Goal: Ask a question: Ask a question

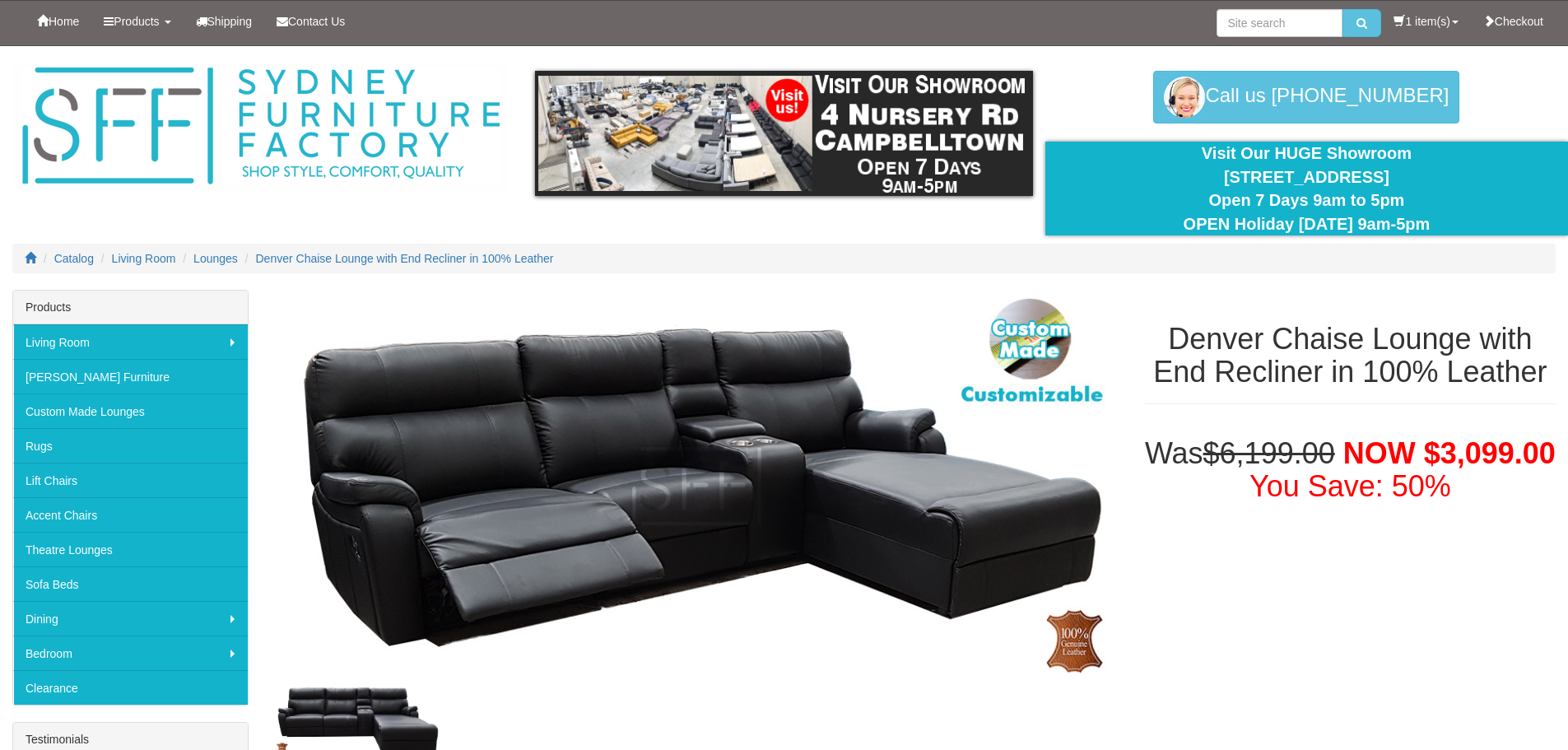
select select "578"
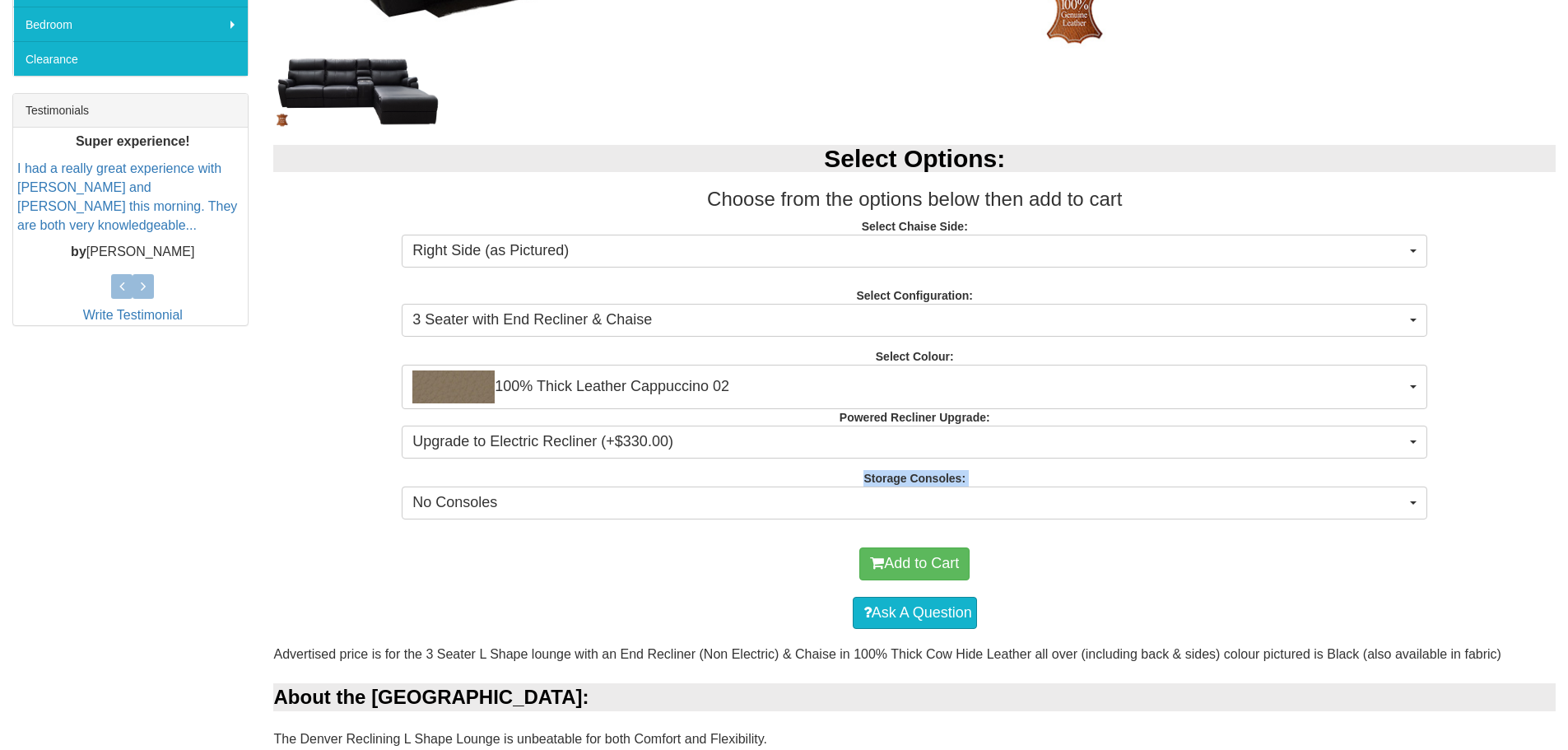
scroll to position [577, 0]
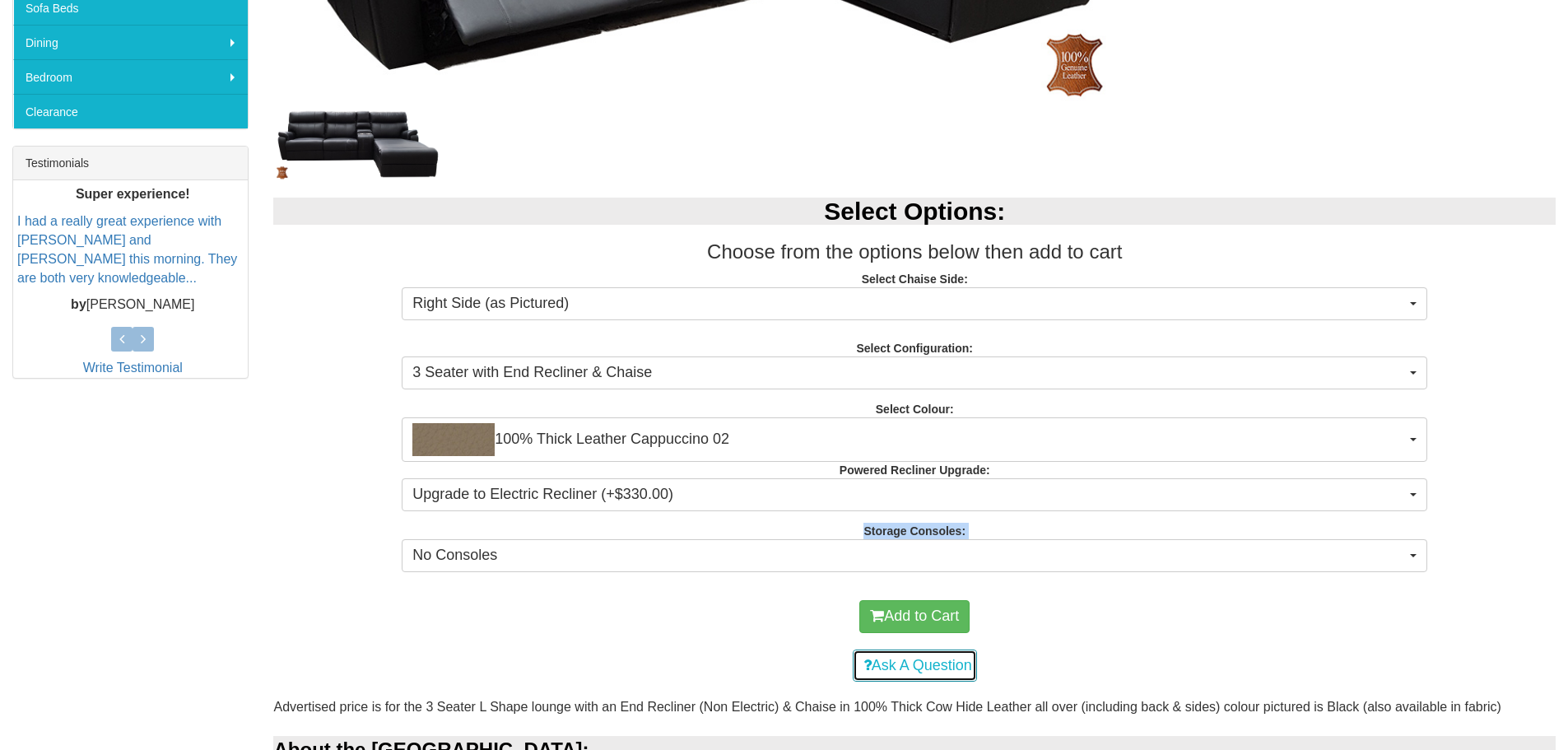
click at [900, 660] on link "Ask A Question" at bounding box center [914, 666] width 124 height 33
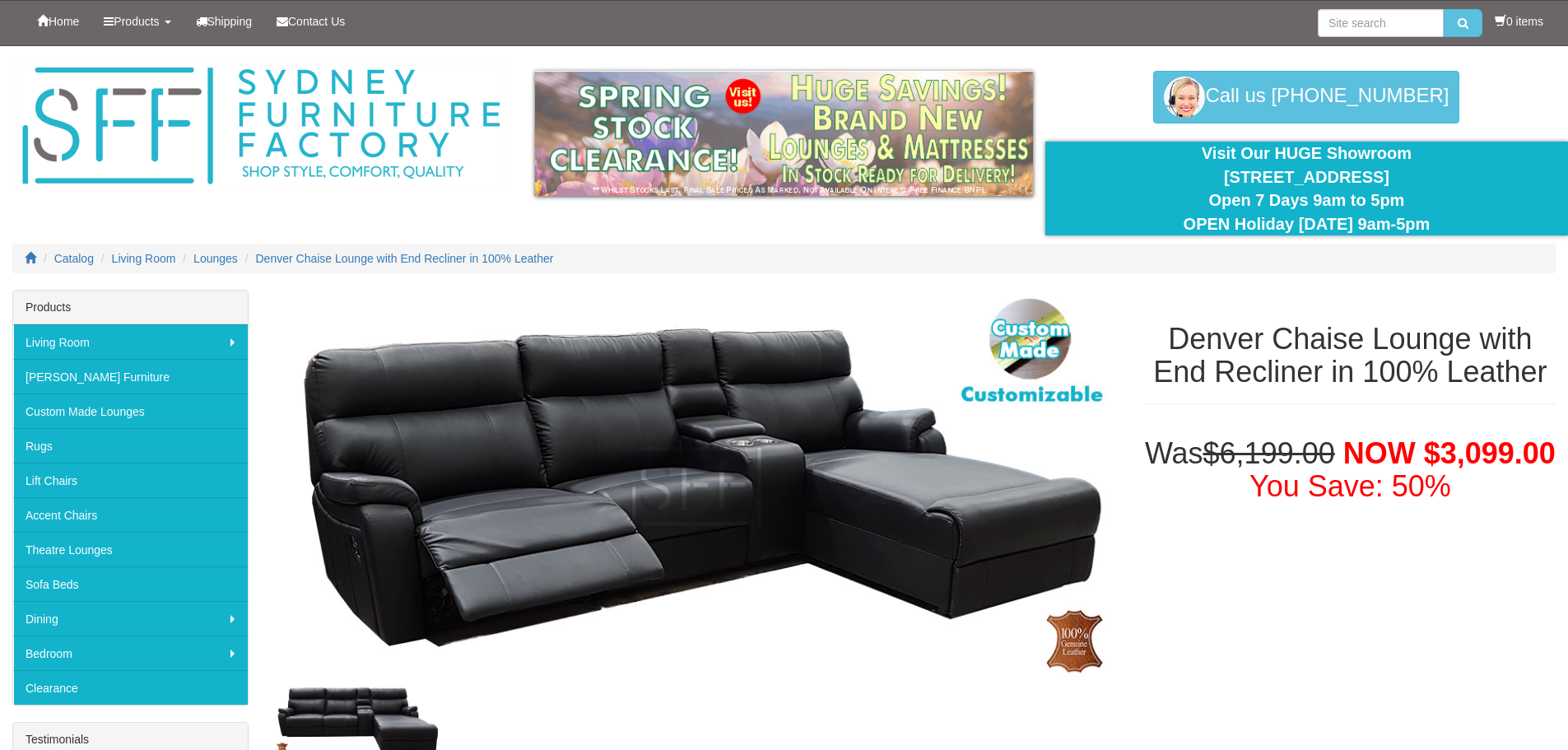
select select "578"
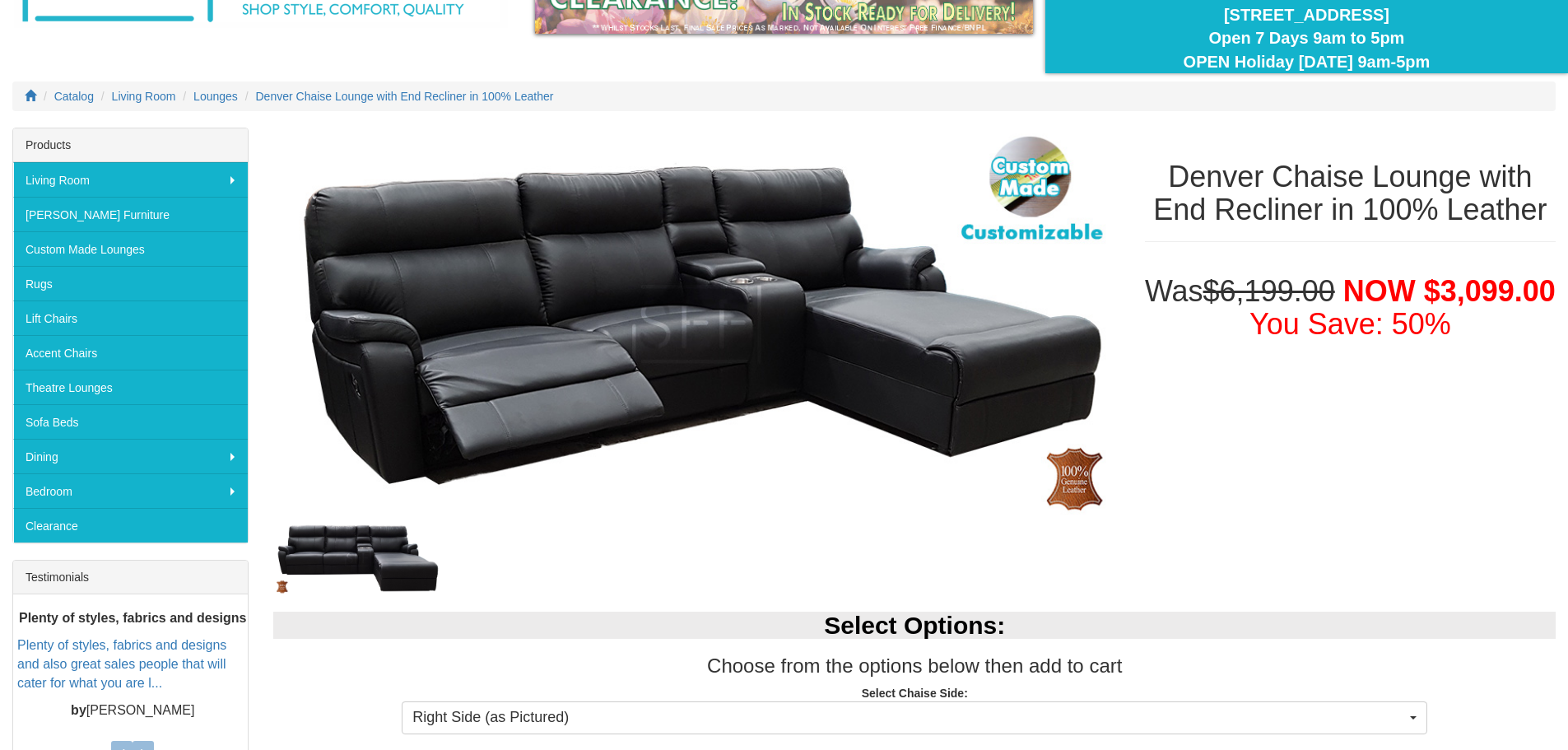
scroll to position [82, 0]
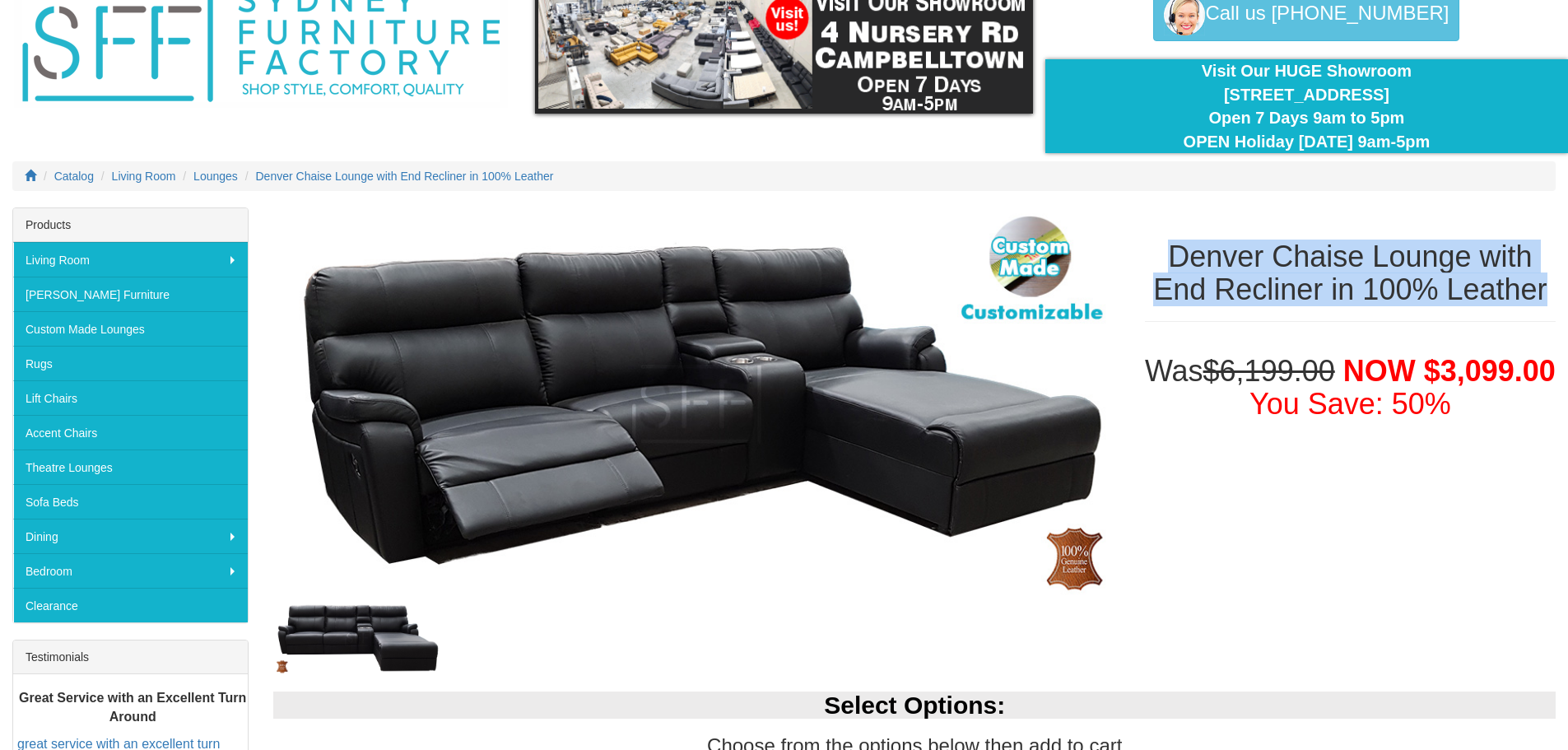
drag, startPoint x: 1171, startPoint y: 256, endPoint x: 1560, endPoint y: 290, distance: 390.5
click at [1560, 290] on div "Denver Chaise Lounge with End Recliner in 100% Leather" at bounding box center [1350, 273] width 436 height 131
copy h1 "Denver Chaise Lounge with End Recliner in 100% Leather"
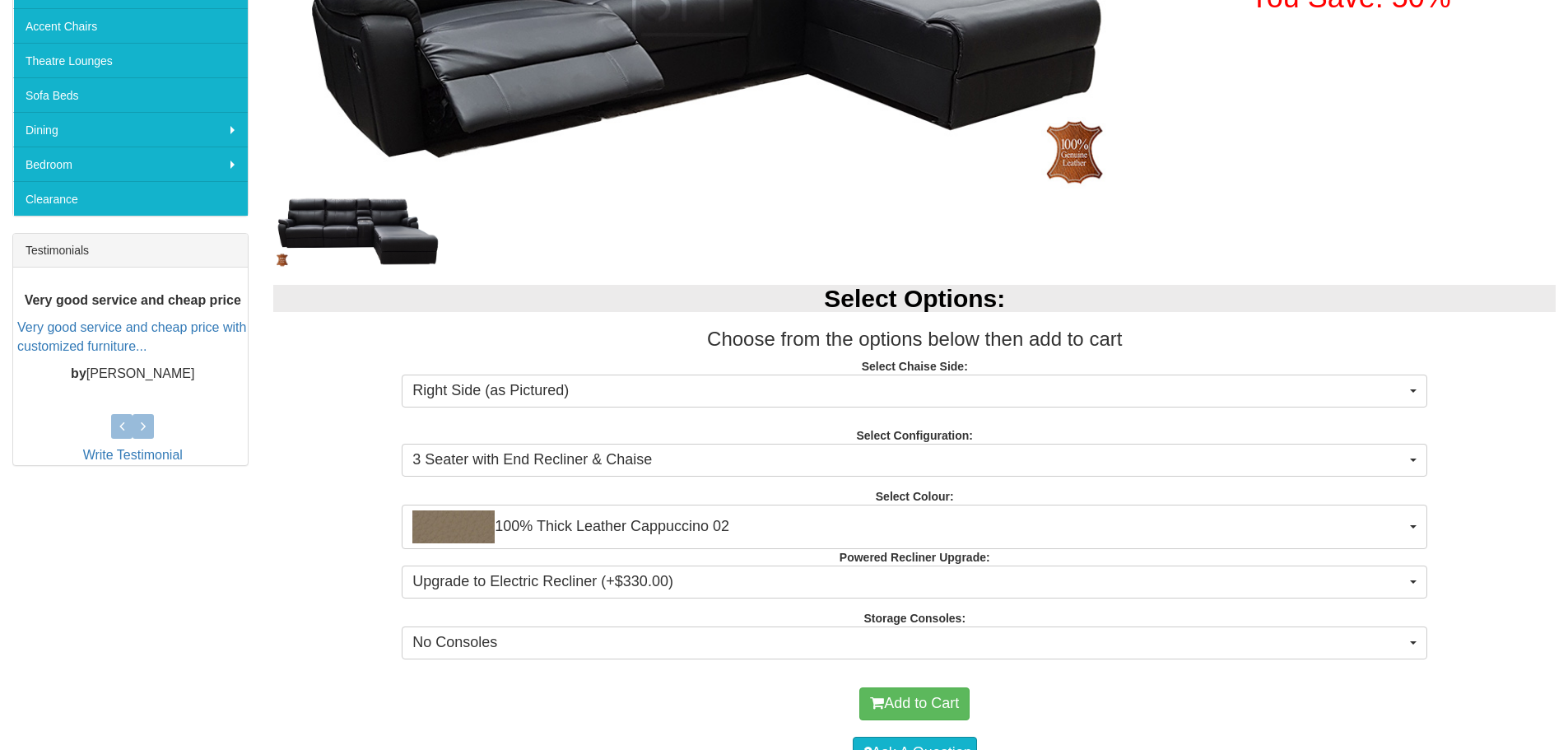
scroll to position [659, 0]
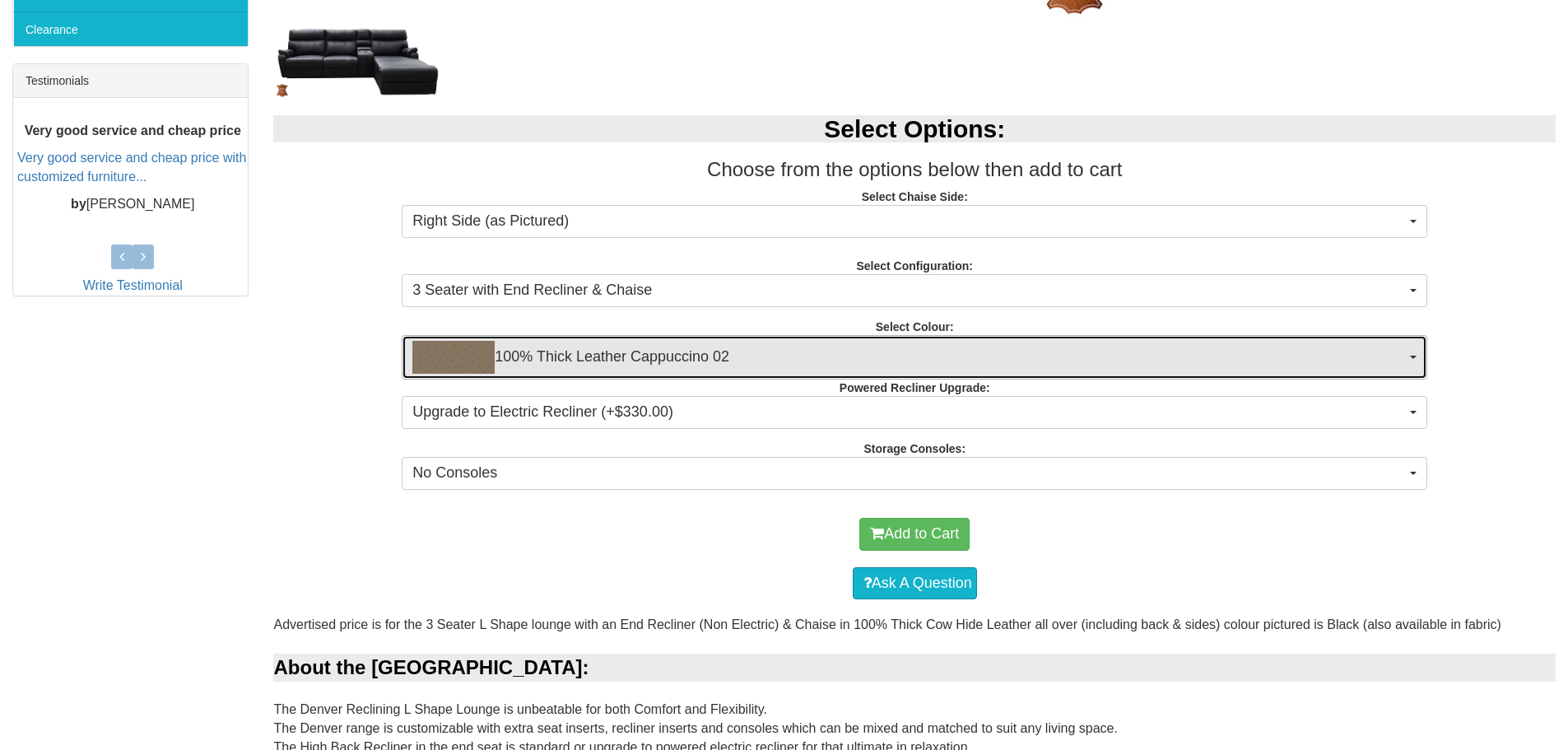
click at [676, 347] on span "100% Thick Leather Cappuccino 02" at bounding box center [909, 357] width 993 height 33
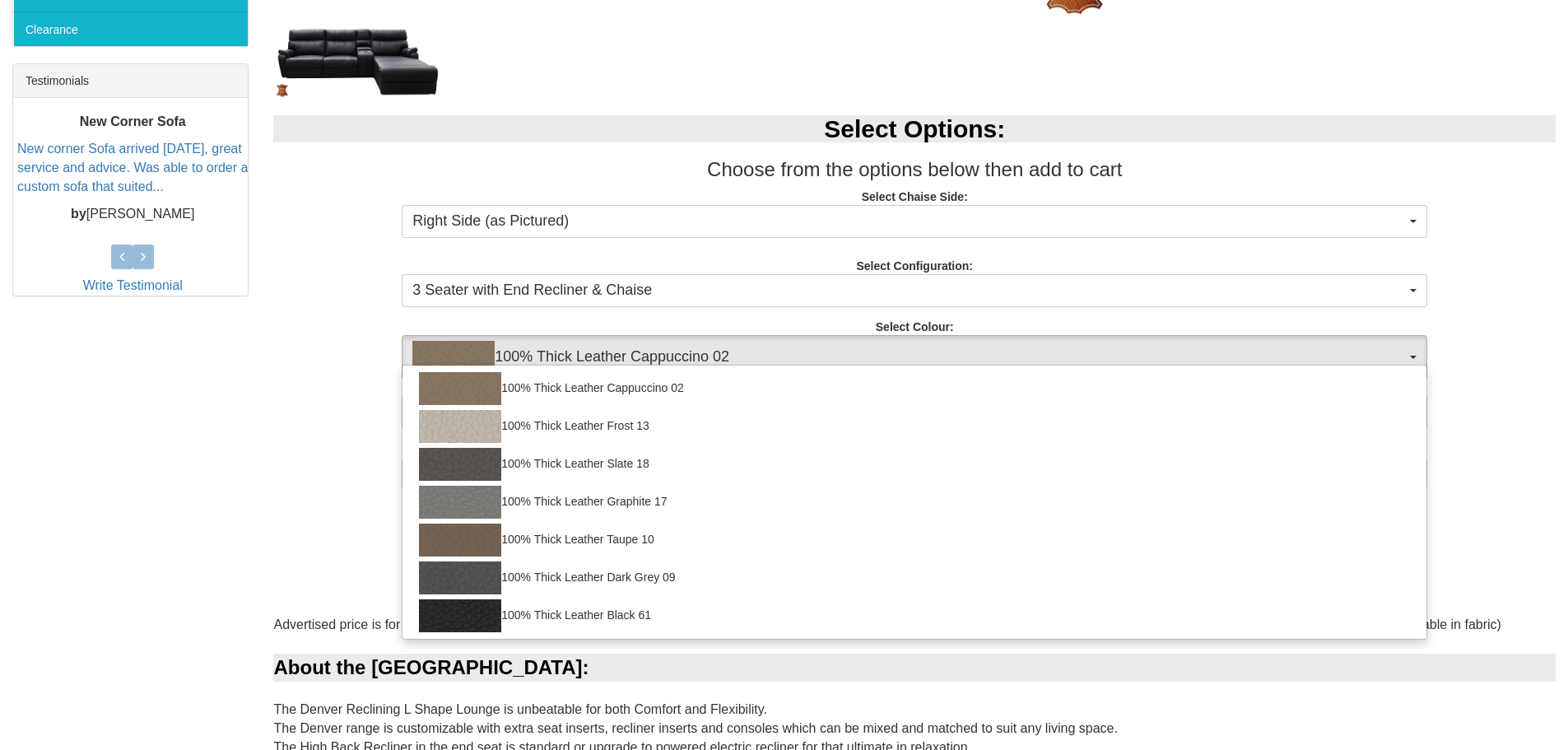
click at [273, 386] on div "Select Options: Choose from the options below then add to cart Select Chaise Si…" at bounding box center [914, 300] width 1307 height 403
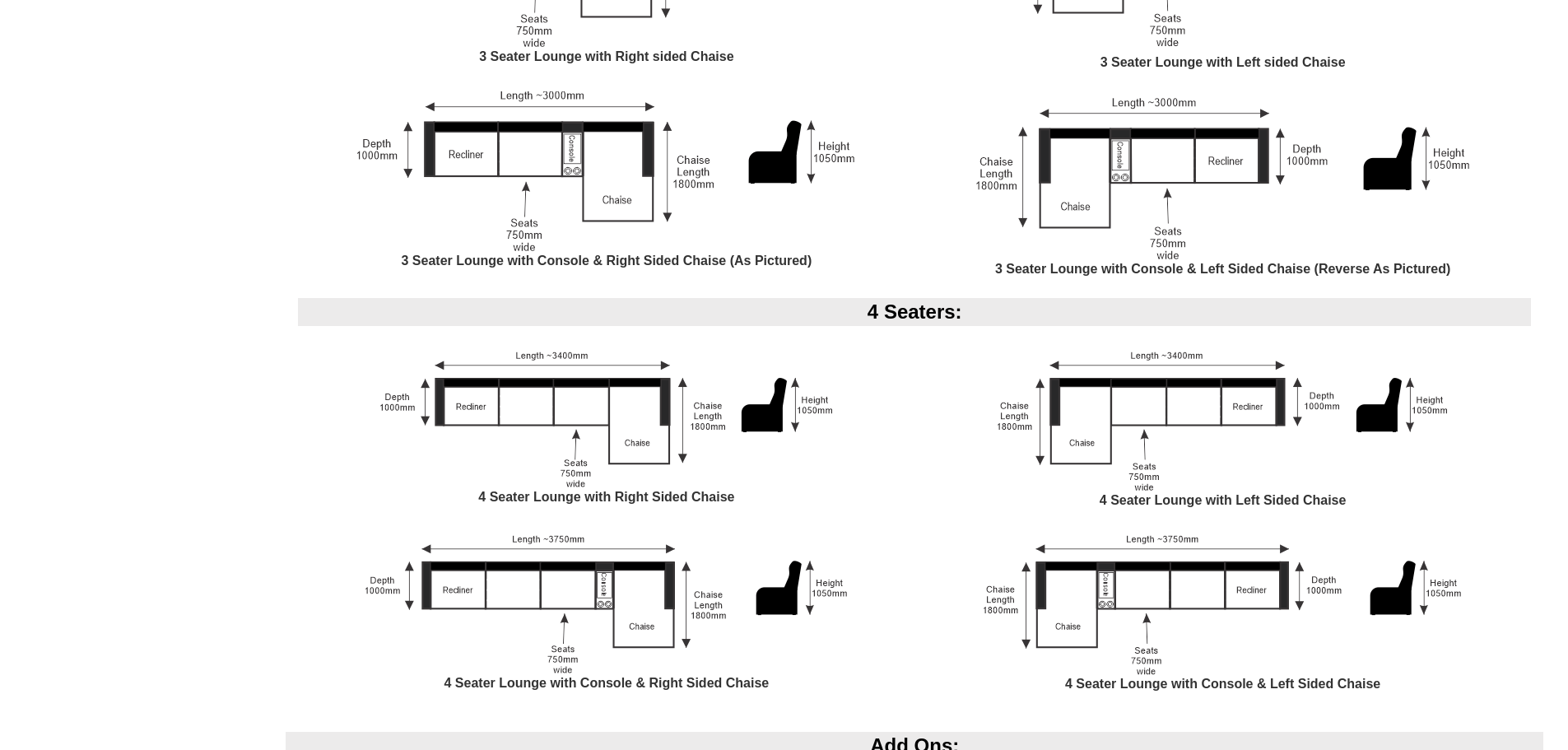
scroll to position [1812, 0]
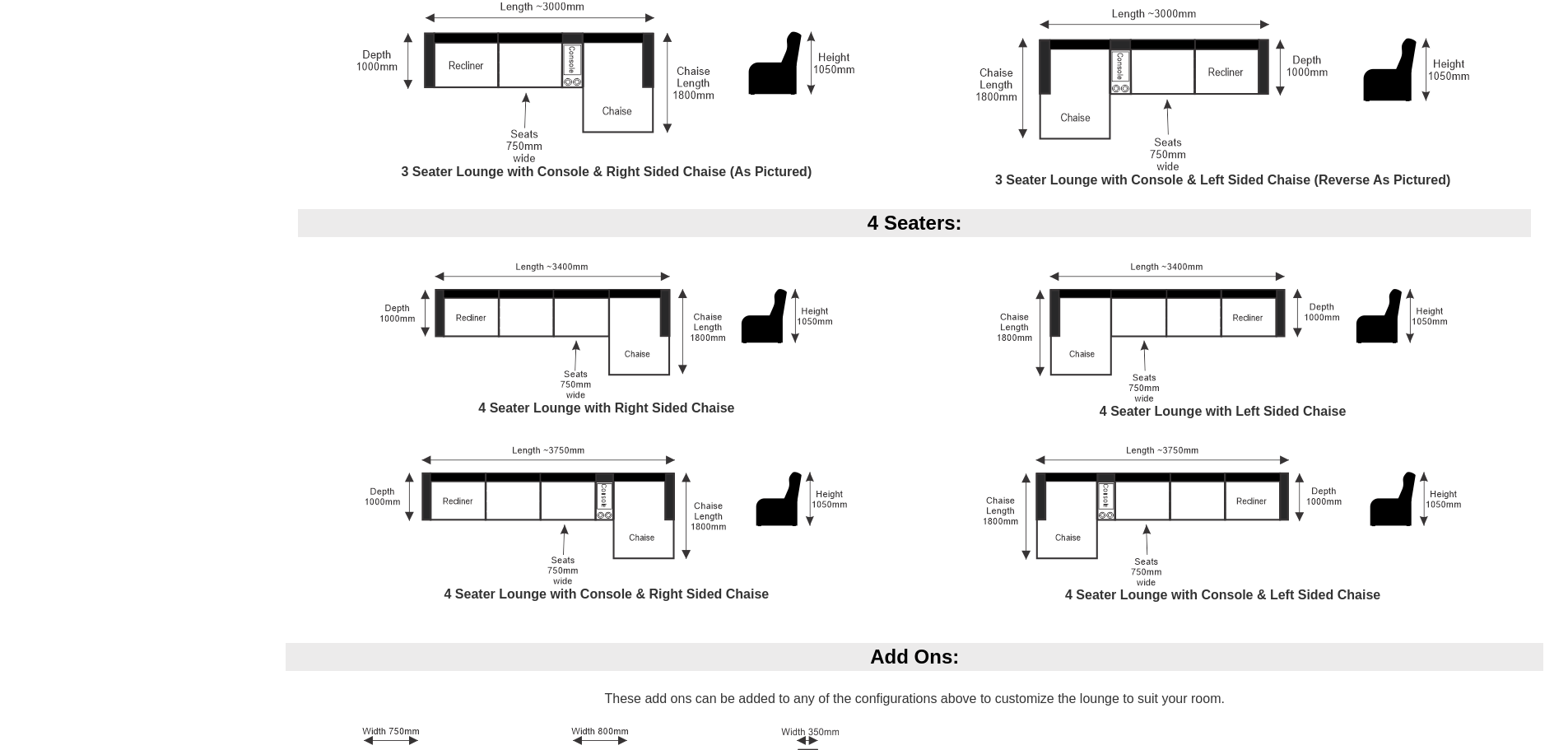
click at [631, 597] on b "4 Seater Lounge with Console & Right Sided Chaise" at bounding box center [607, 593] width 326 height 14
click at [772, 589] on div "4 Seater Lounge with Console & Right Sided Chaise" at bounding box center [606, 532] width 616 height 184
drag, startPoint x: 770, startPoint y: 595, endPoint x: 443, endPoint y: 593, distance: 327.0
click at [443, 593] on div "4 Seater Lounge with Console & Right Sided Chaise" at bounding box center [606, 532] width 616 height 184
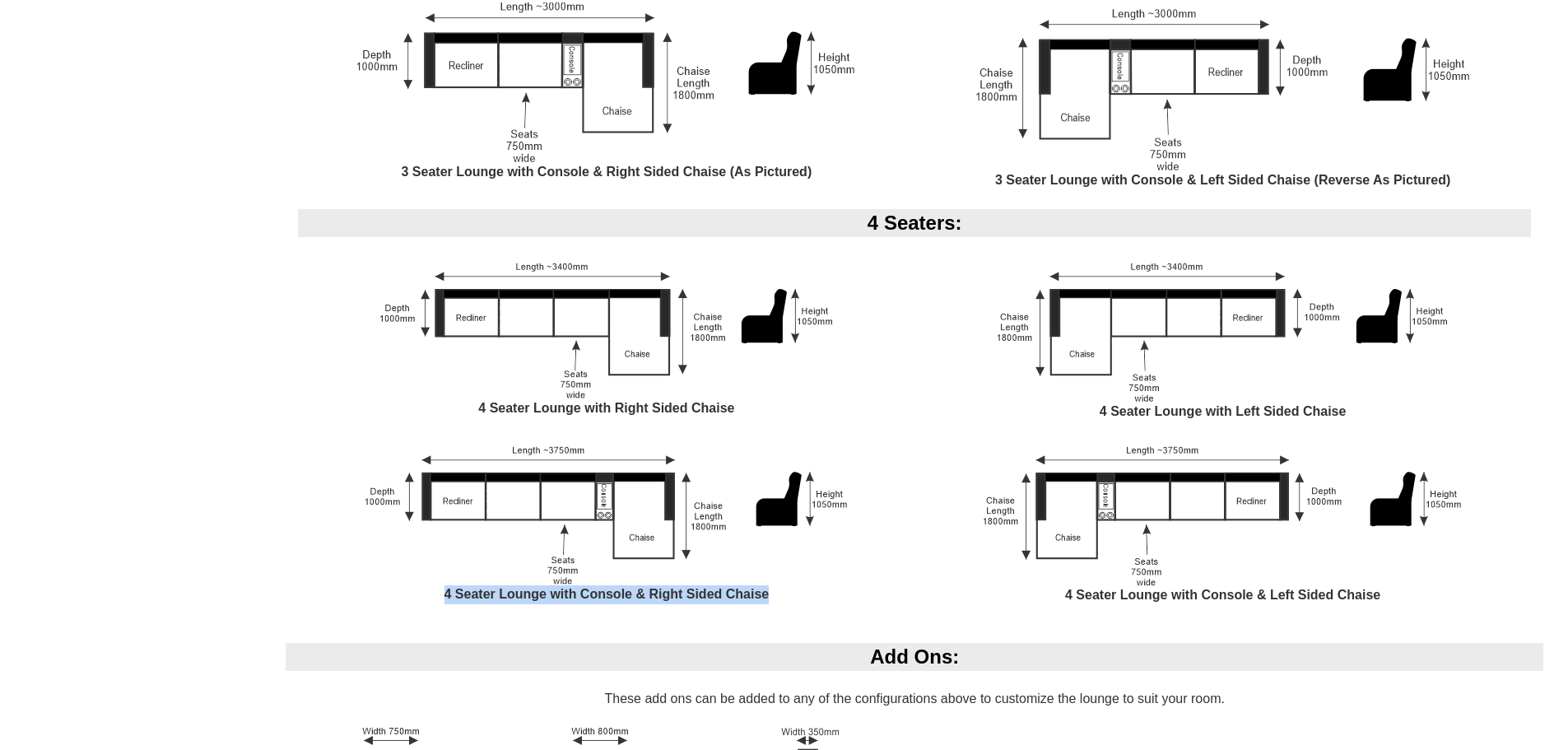
copy b "4 Seater Lounge with Console & Right Sided Chaise"
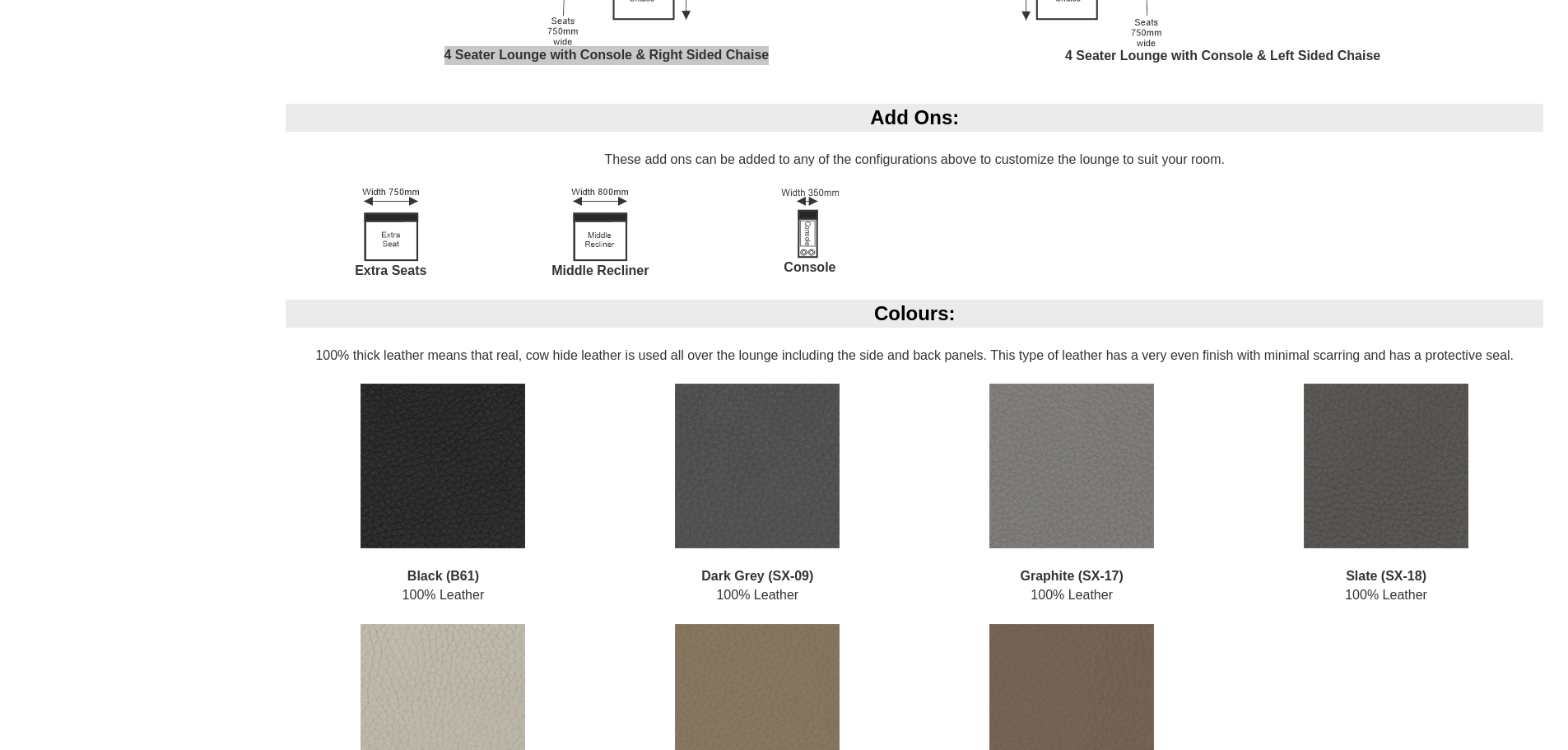
scroll to position [2552, 0]
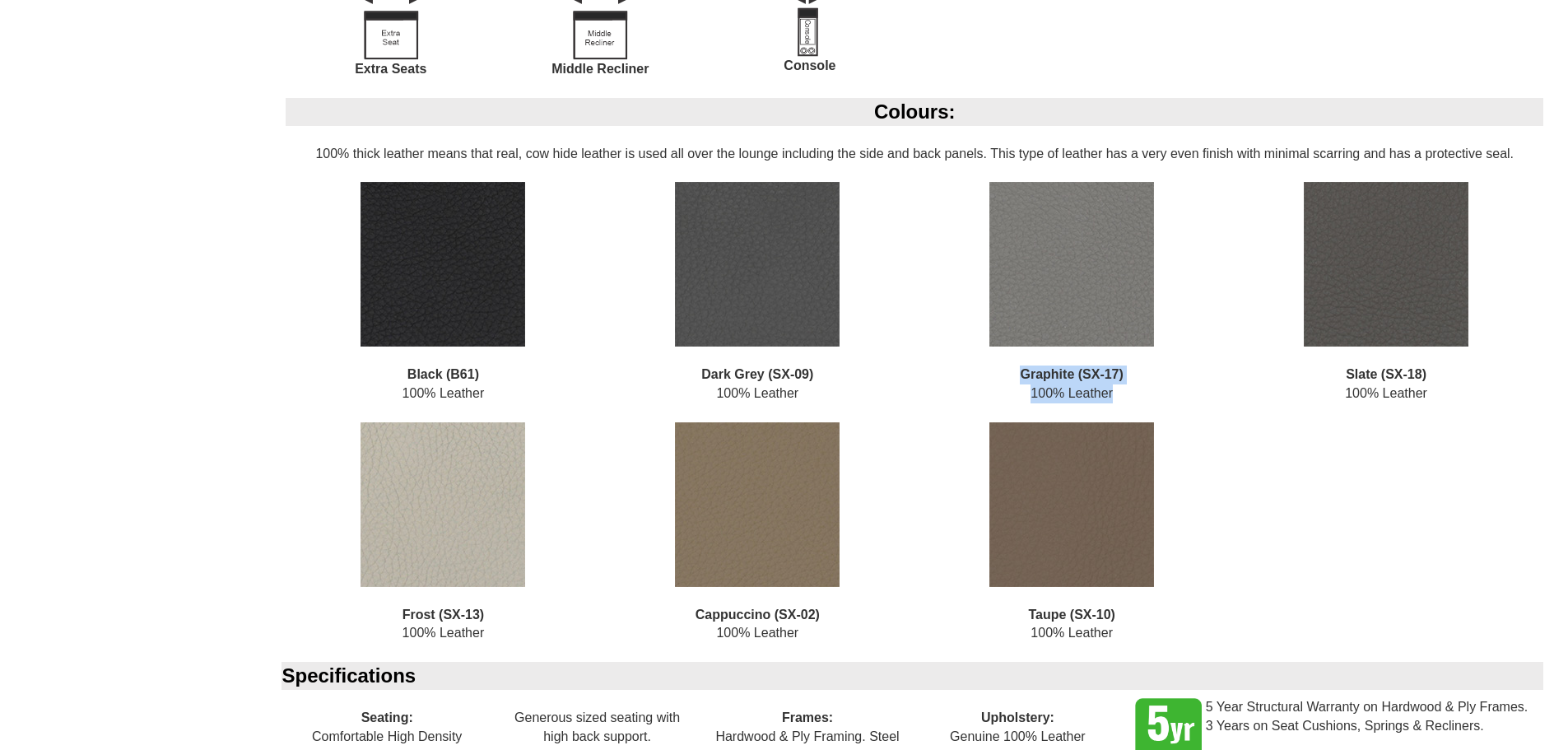
drag, startPoint x: 1023, startPoint y: 374, endPoint x: 1130, endPoint y: 385, distance: 107.6
click at [1130, 385] on div "Graphite (SX-17) 100% Leather" at bounding box center [1072, 302] width 315 height 240
click at [1206, 409] on div "Graphite (SX-17) 100% Leather" at bounding box center [1072, 302] width 315 height 240
drag, startPoint x: 1204, startPoint y: 401, endPoint x: 1044, endPoint y: 367, distance: 163.6
click at [1201, 399] on div "Graphite (SX-17) 100% Leather" at bounding box center [1072, 302] width 315 height 240
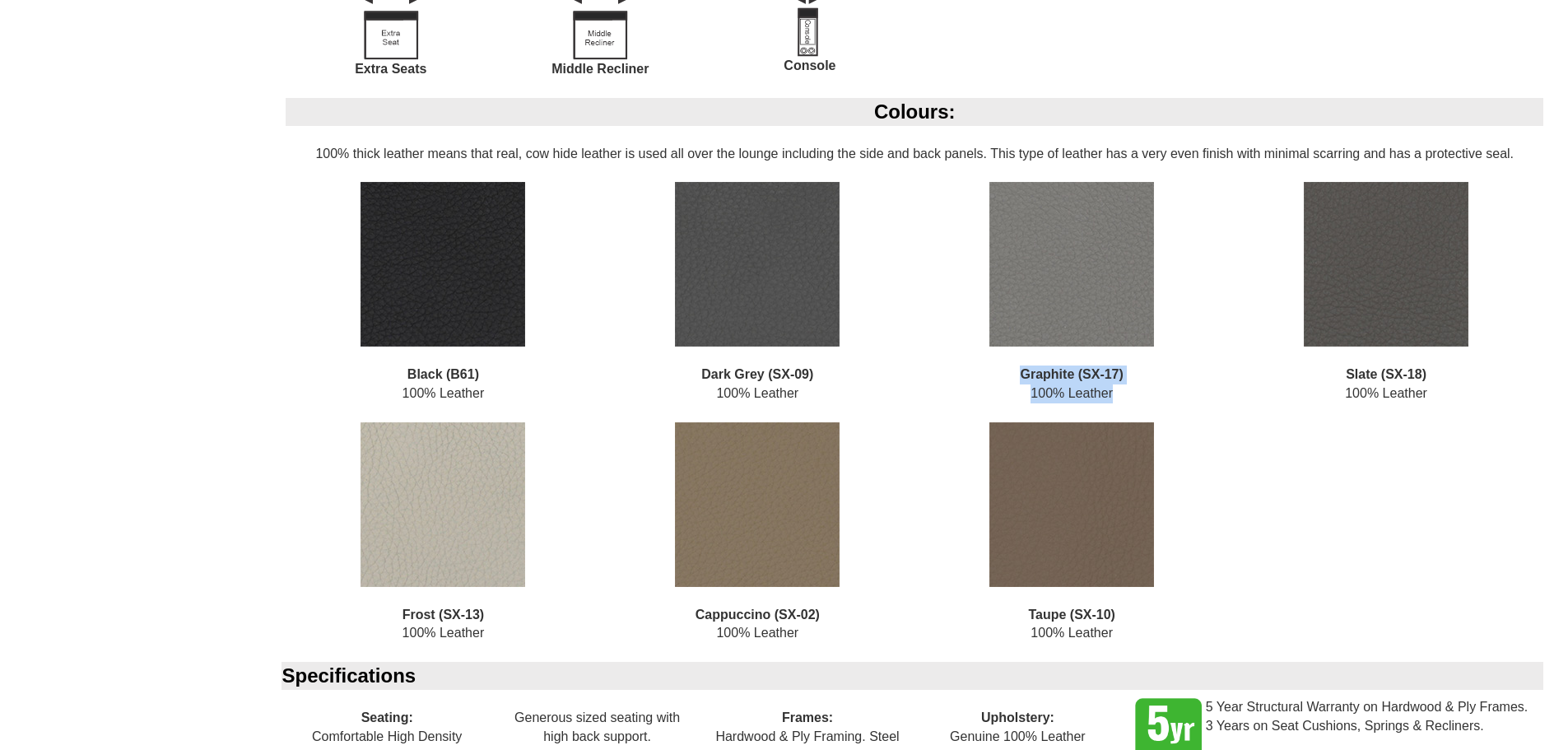
drag, startPoint x: 1020, startPoint y: 370, endPoint x: 1121, endPoint y: 393, distance: 103.6
click at [1121, 393] on div "Graphite (SX-17) 100% Leather" at bounding box center [1072, 302] width 315 height 240
copy div "Graphite (SX-17) 100% Leather"
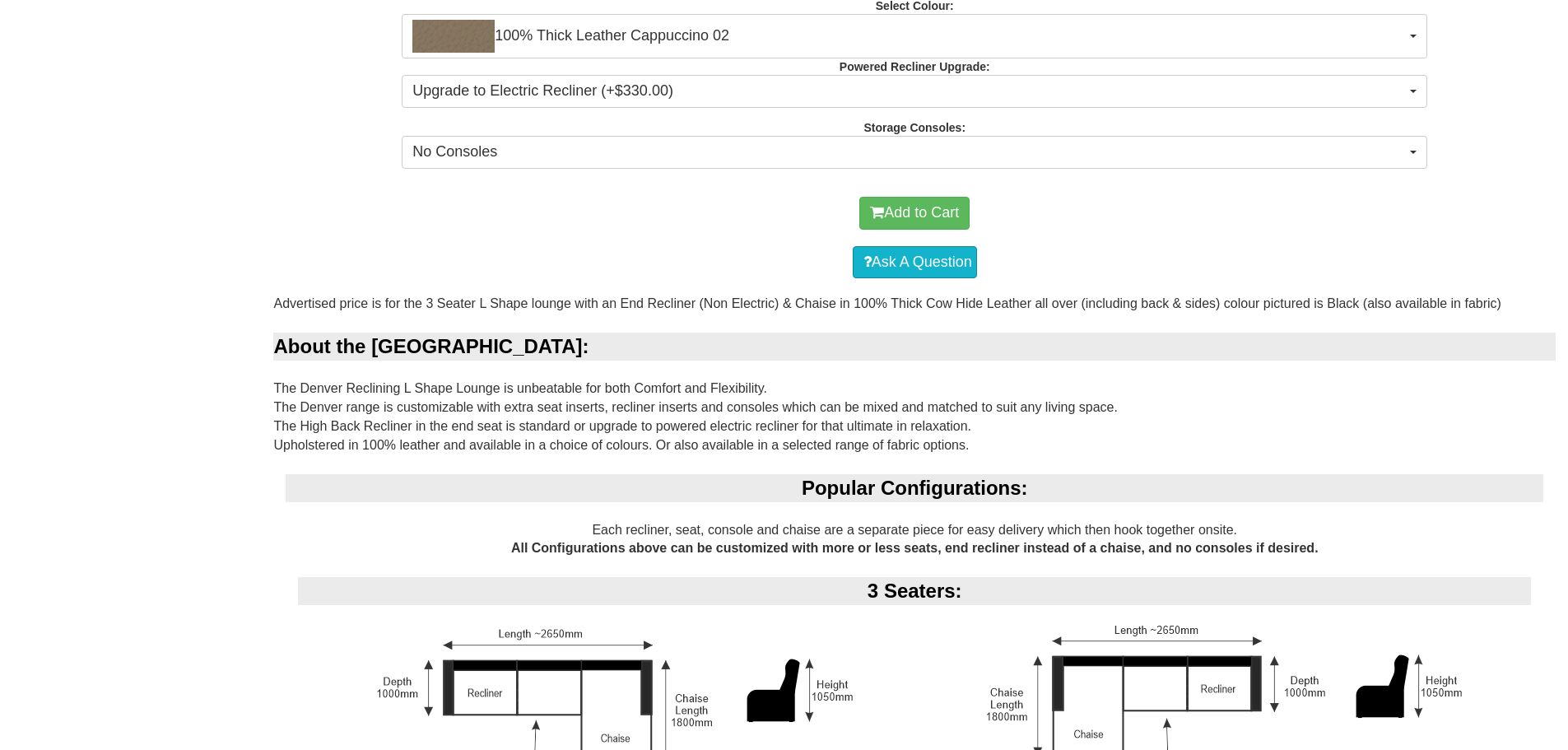
scroll to position [741, 0]
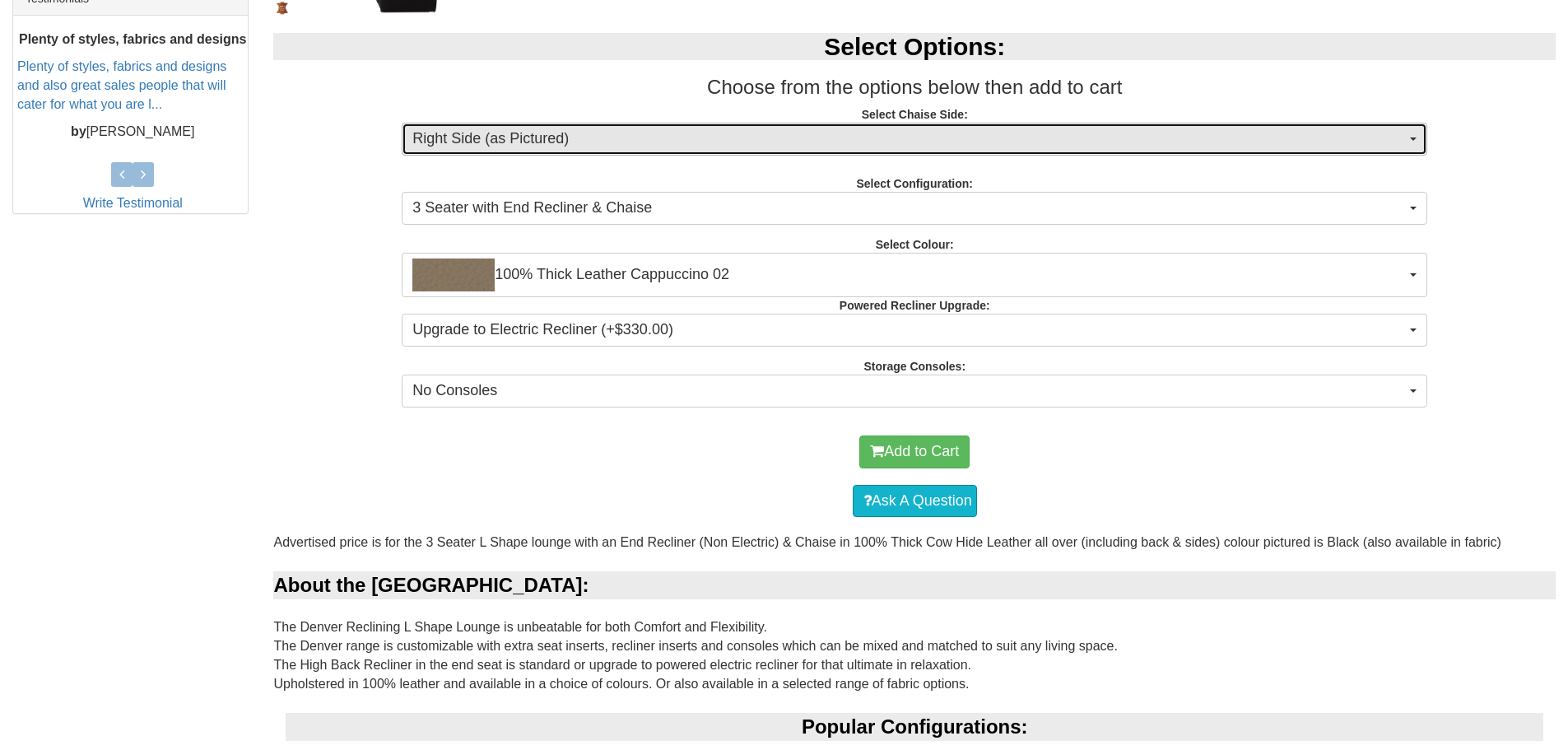
click at [610, 145] on span "Right Side (as Pictured)" at bounding box center [909, 139] width 993 height 22
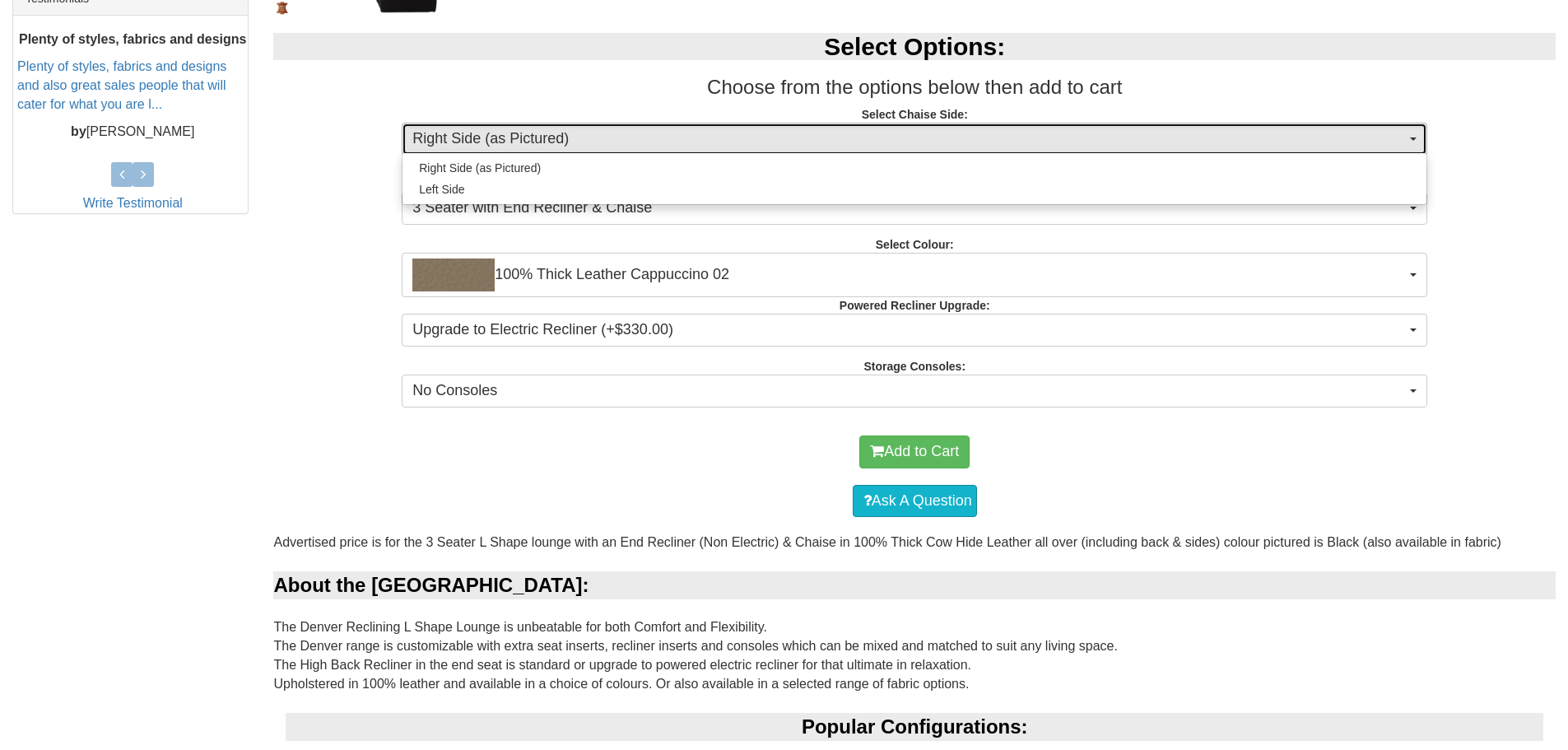
click at [610, 144] on span "Right Side (as Pictured)" at bounding box center [909, 139] width 993 height 22
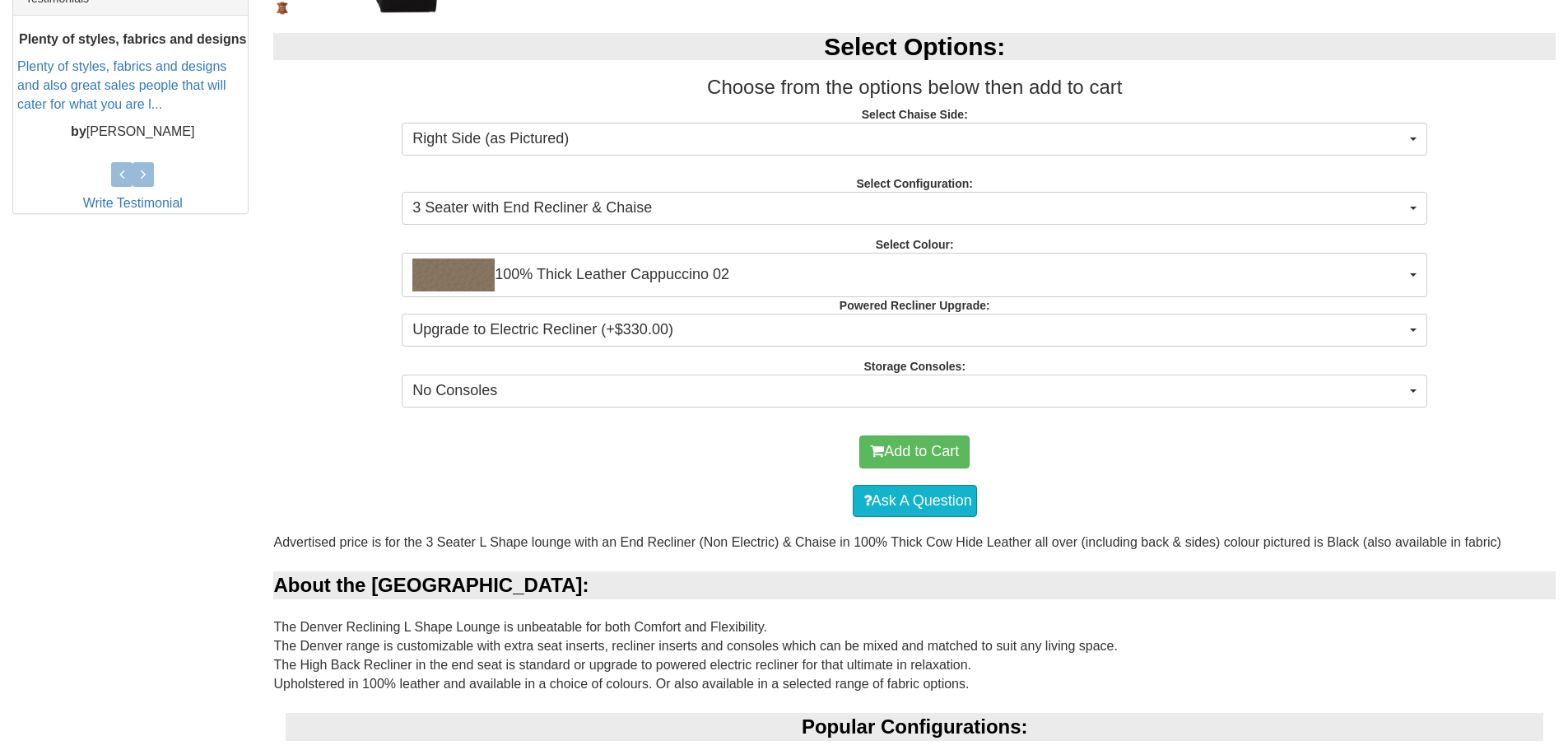
click at [586, 191] on div "Select Options: Choose from the options below then add to cart Select Chaise Si…" at bounding box center [914, 218] width 1307 height 403
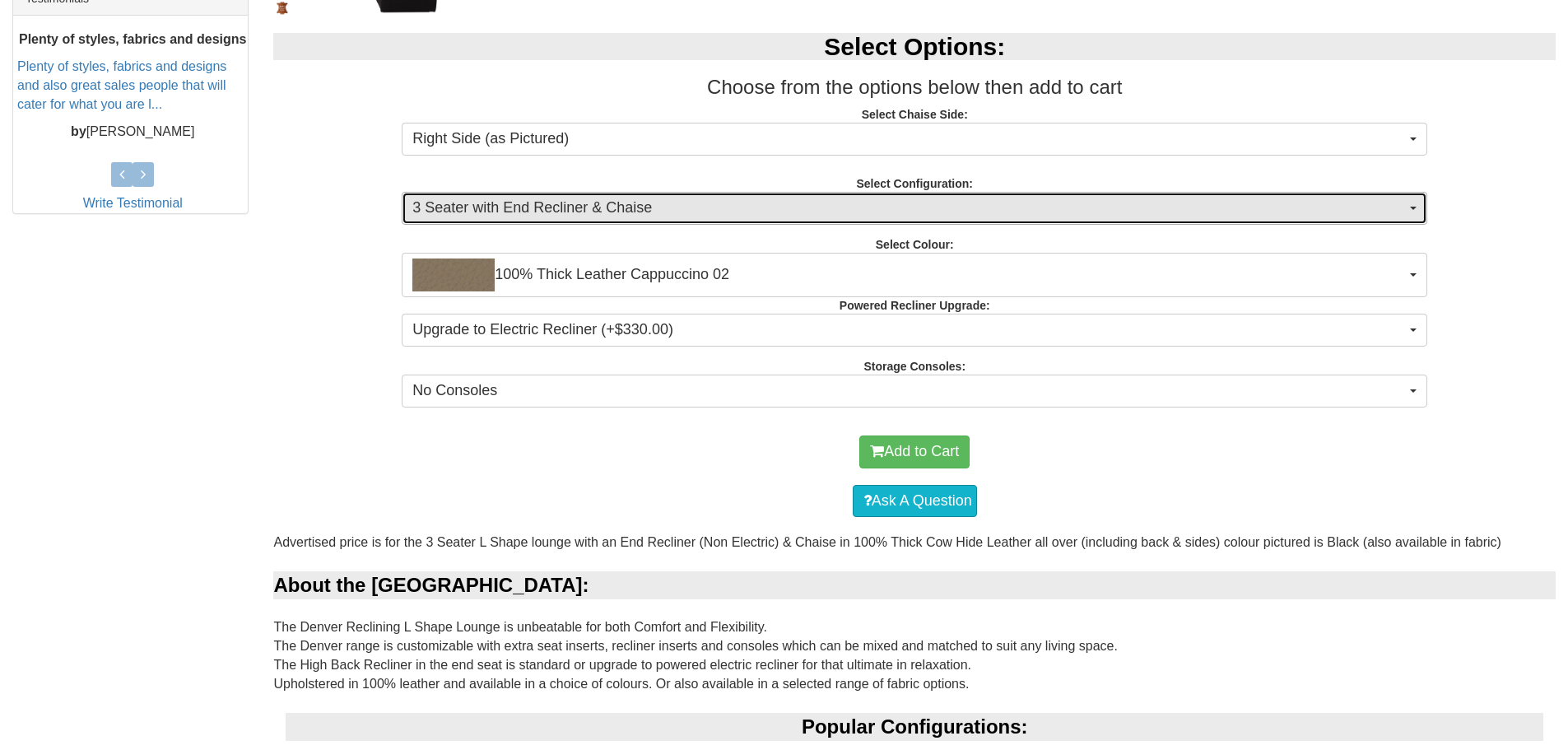
click at [586, 196] on button "3 Seater with End Recliner & Chaise" at bounding box center [914, 209] width 1025 height 33
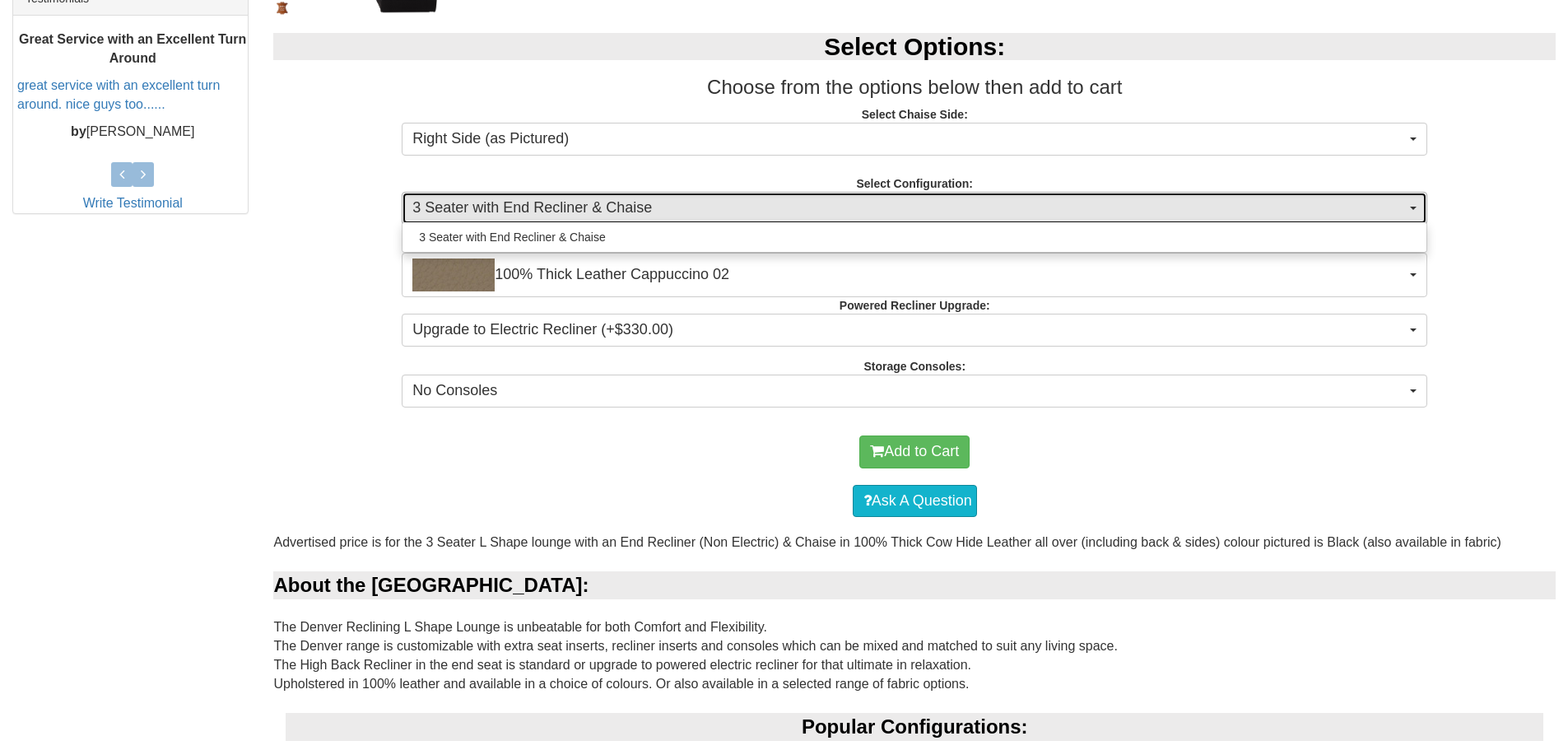
click at [586, 196] on button "3 Seater with End Recliner & Chaise" at bounding box center [914, 209] width 1025 height 33
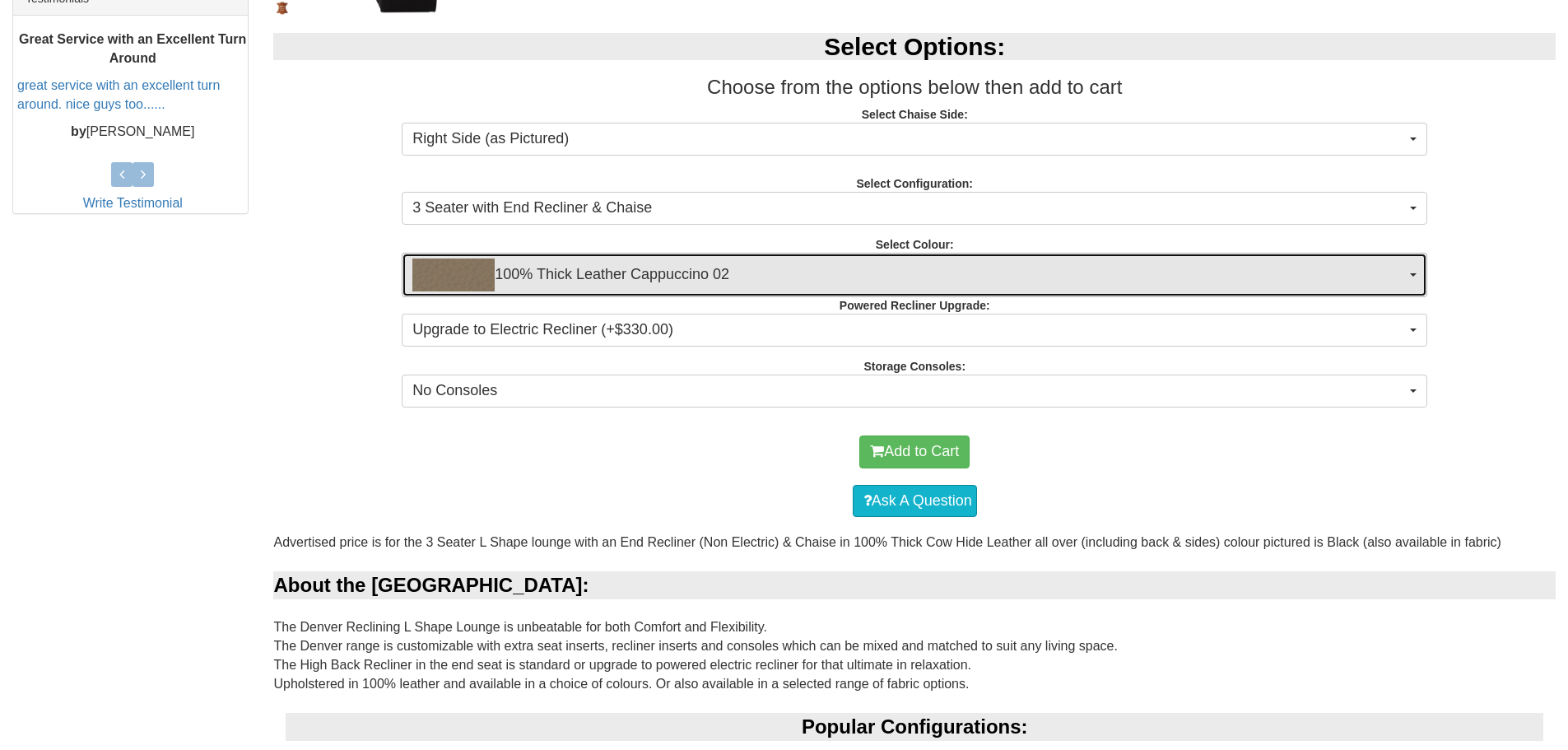
click at [577, 274] on span "100% Thick Leather Cappuccino 02" at bounding box center [909, 275] width 993 height 33
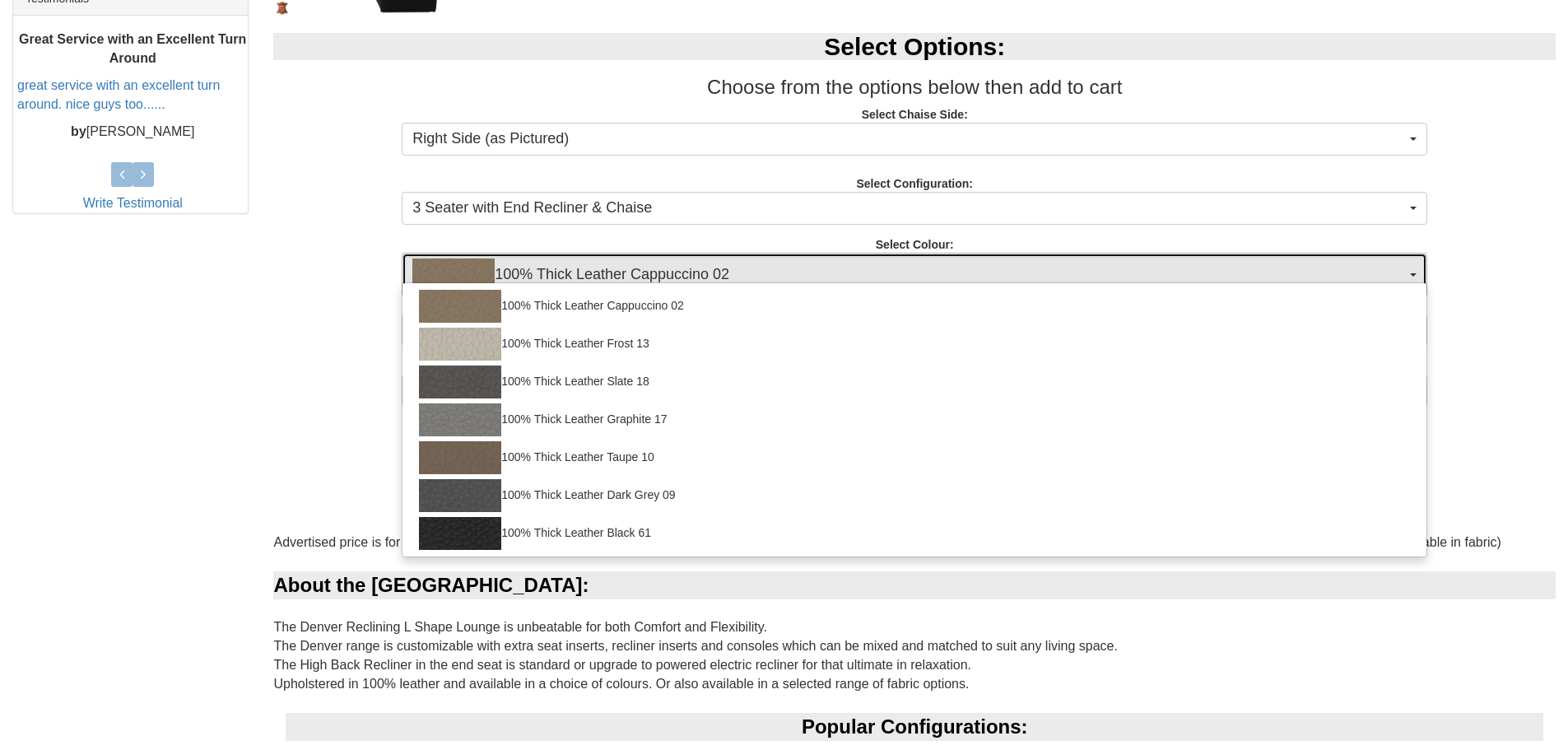
click at [577, 274] on span "100% Thick Leather Cappuccino 02" at bounding box center [909, 275] width 993 height 33
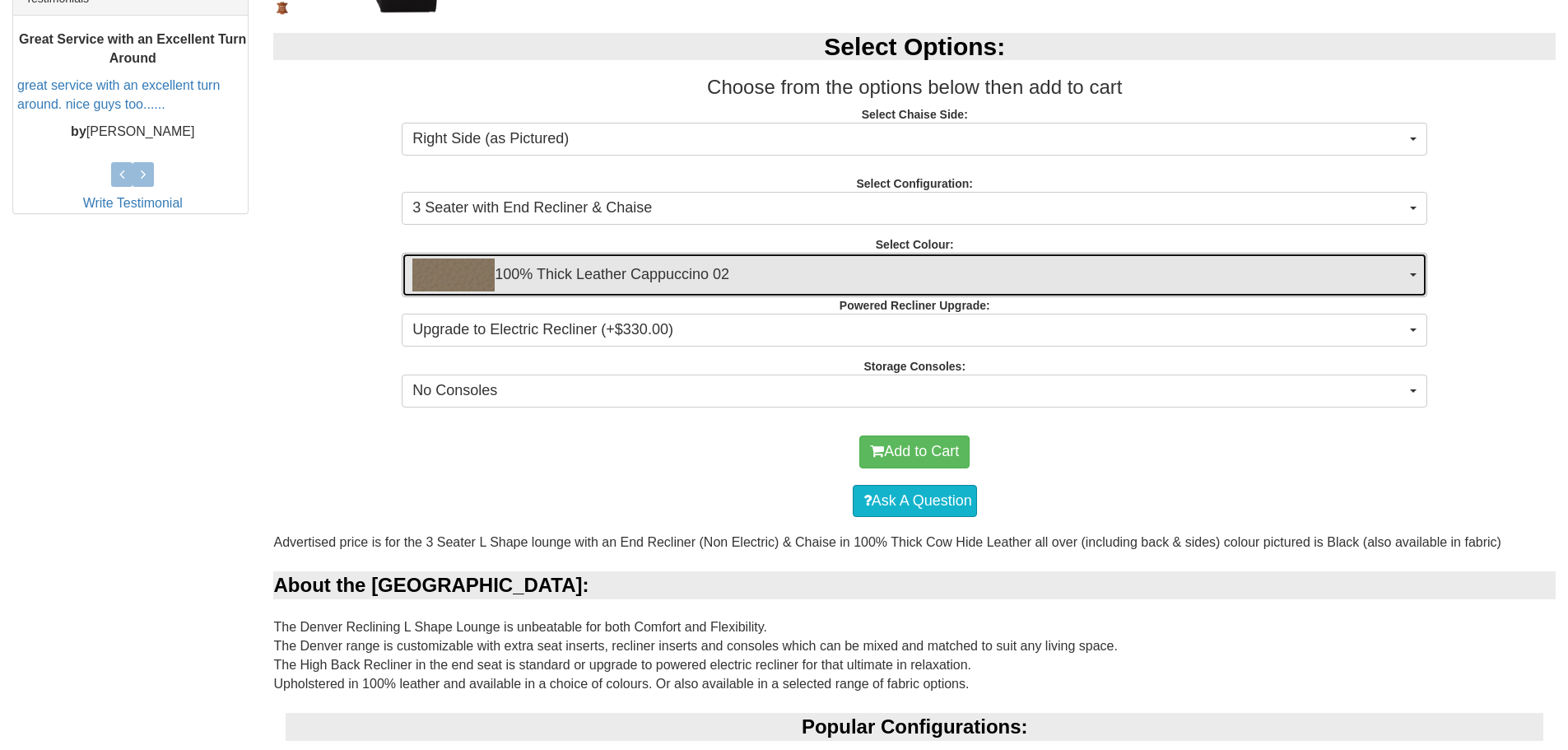
click at [568, 274] on span "100% Thick Leather Cappuccino 02" at bounding box center [909, 275] width 993 height 33
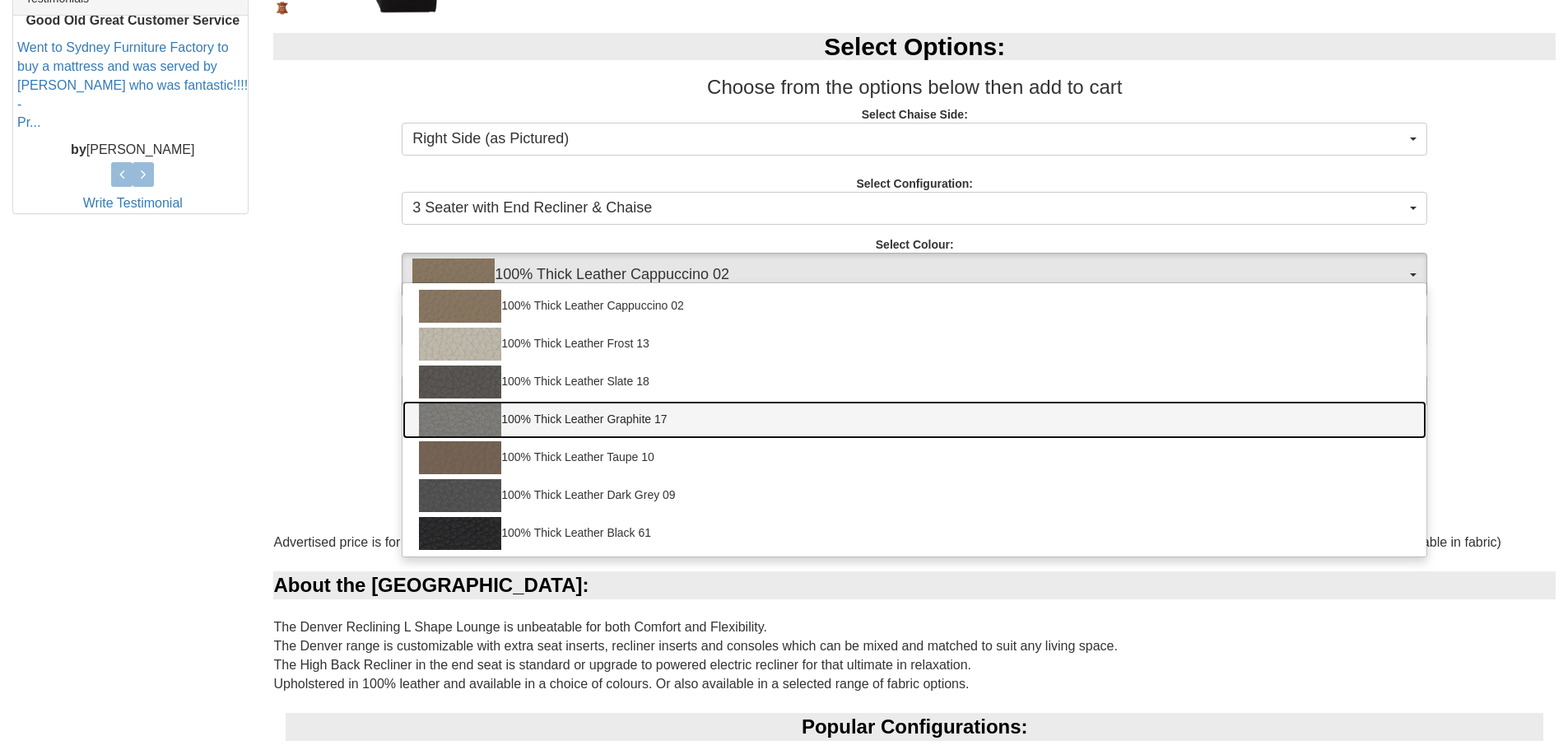
click at [508, 419] on link "100% Thick Leather Graphite 17" at bounding box center [914, 420] width 1024 height 38
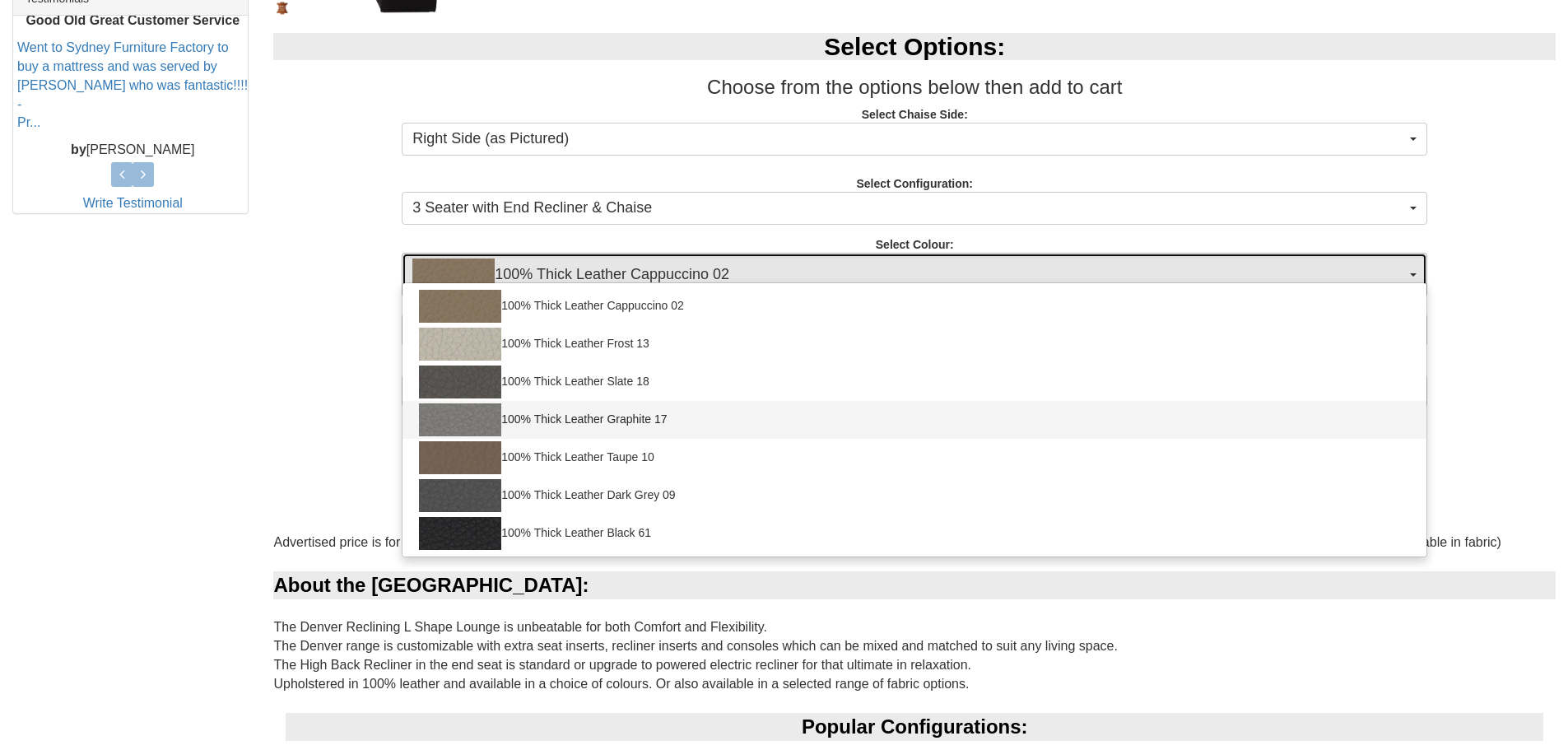
select select "1950"
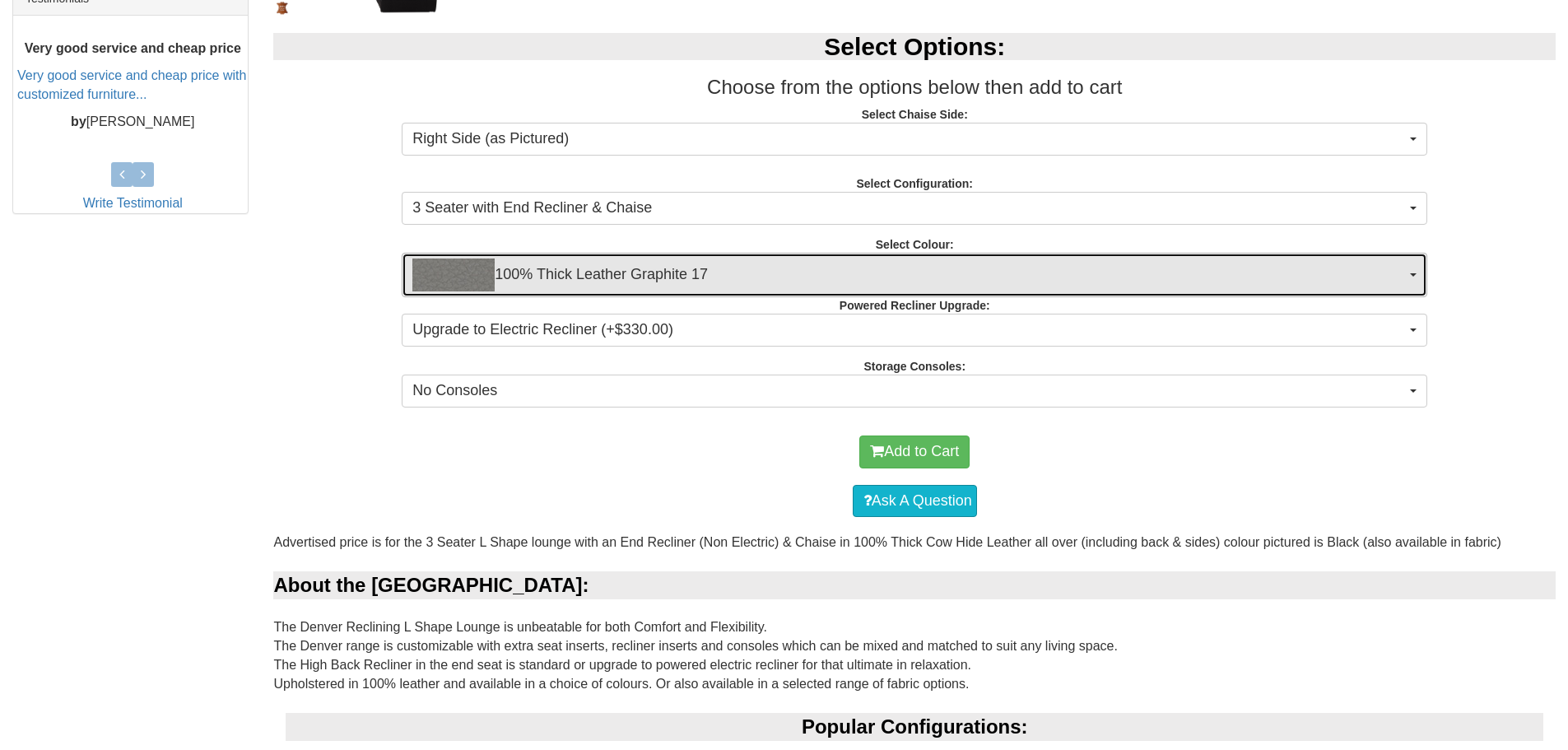
scroll to position [659, 0]
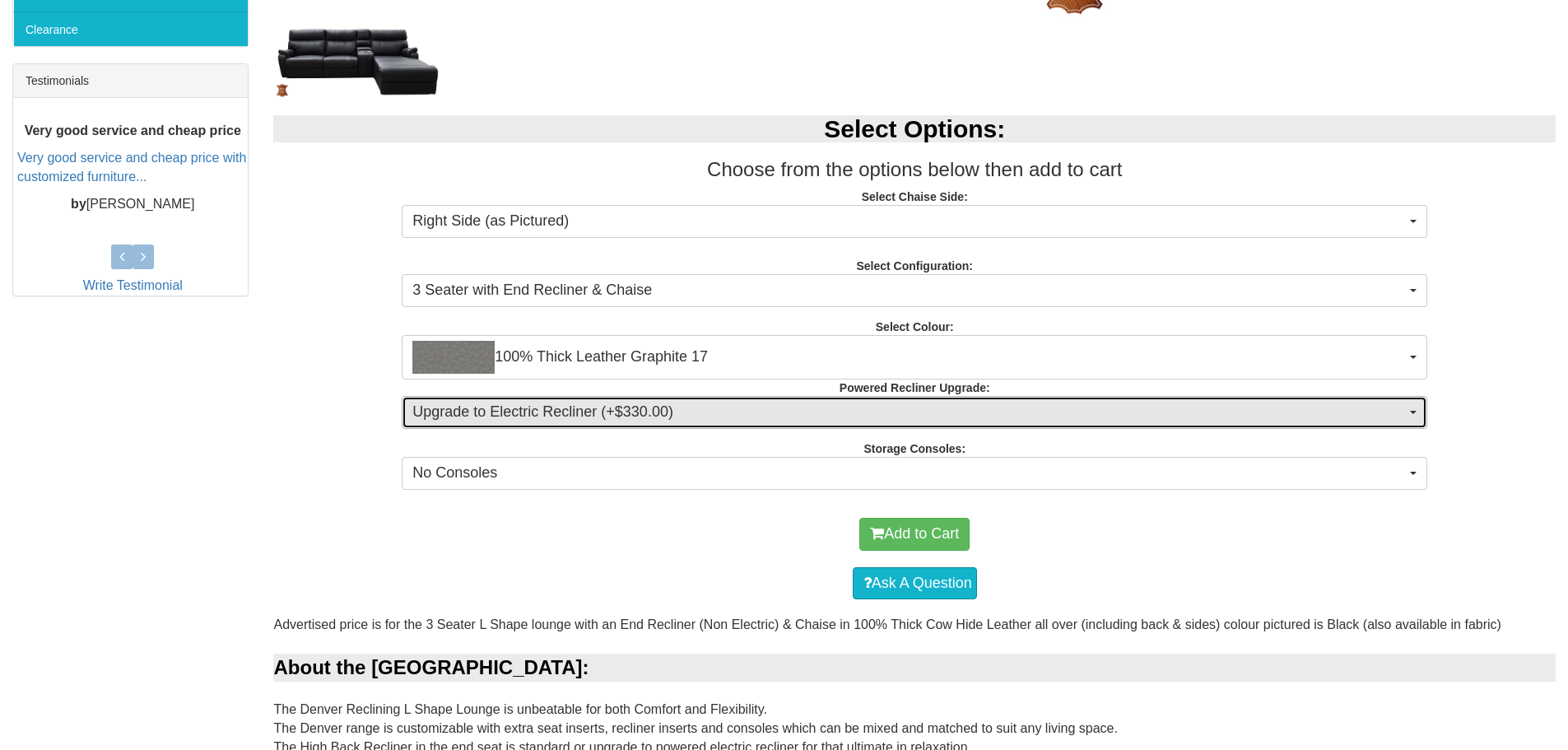
click at [576, 419] on span "Upgrade to Electric Recliner (+$330.00)" at bounding box center [909, 413] width 993 height 22
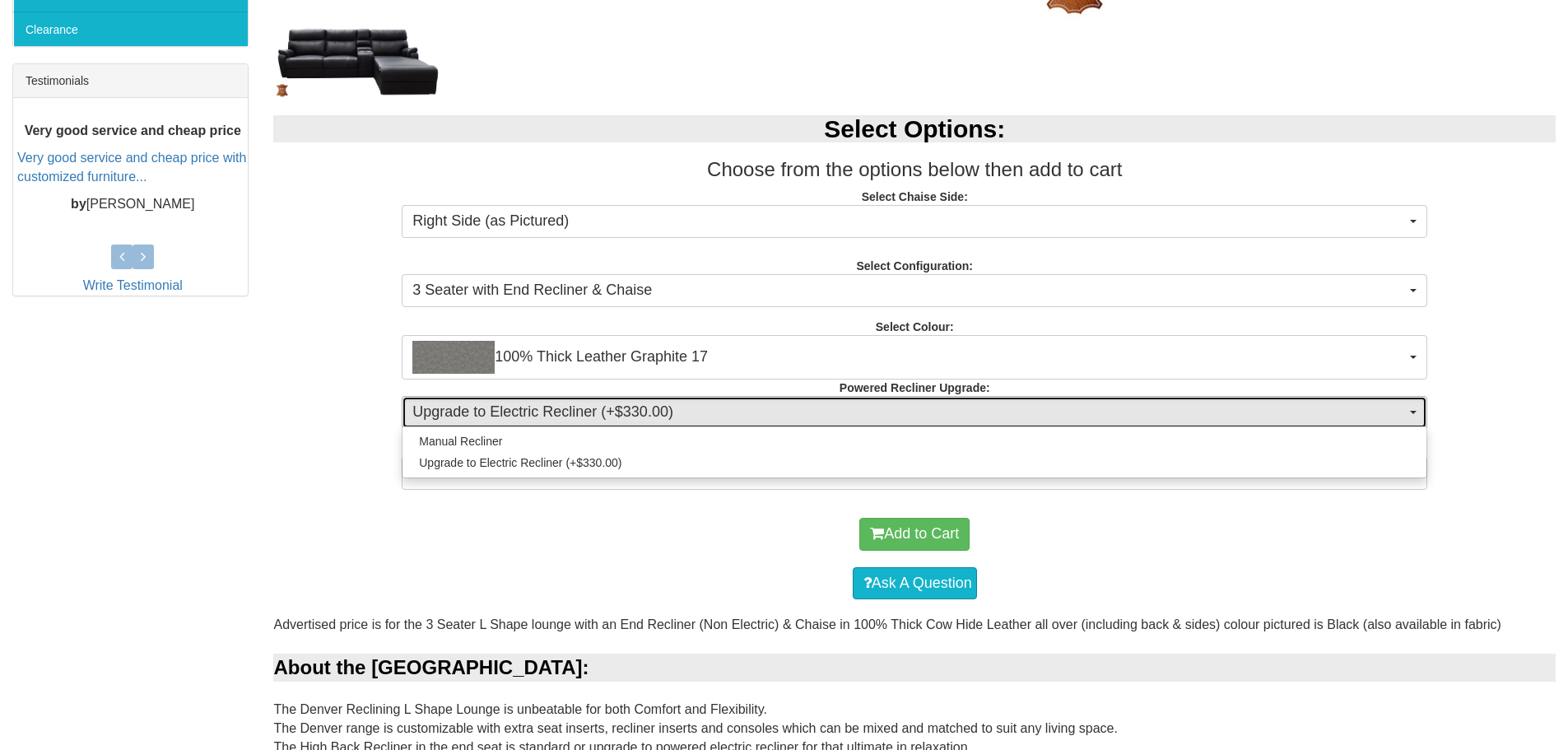
click at [576, 419] on span "Upgrade to Electric Recliner (+$330.00)" at bounding box center [909, 413] width 993 height 22
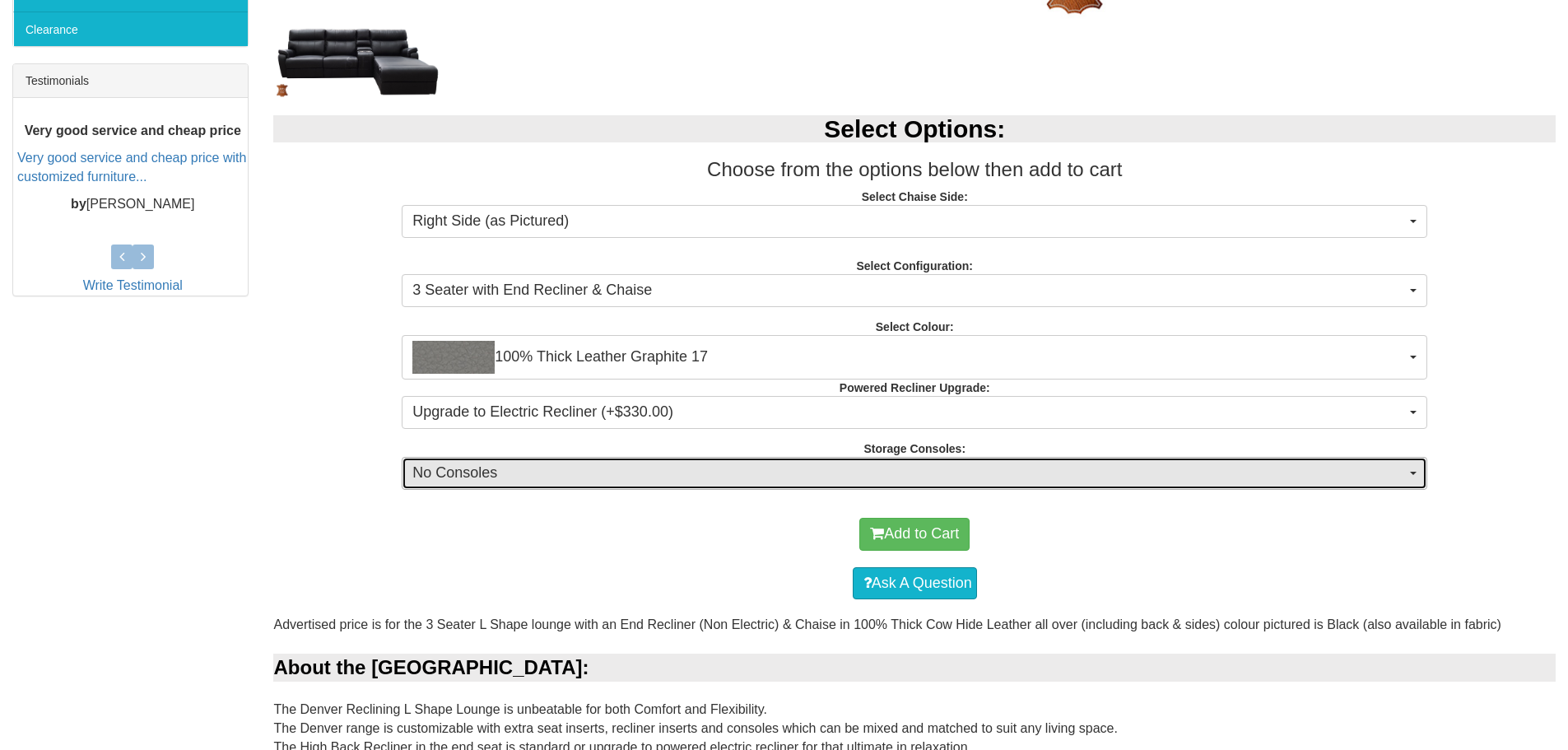
click at [519, 466] on span "No Consoles" at bounding box center [909, 473] width 993 height 22
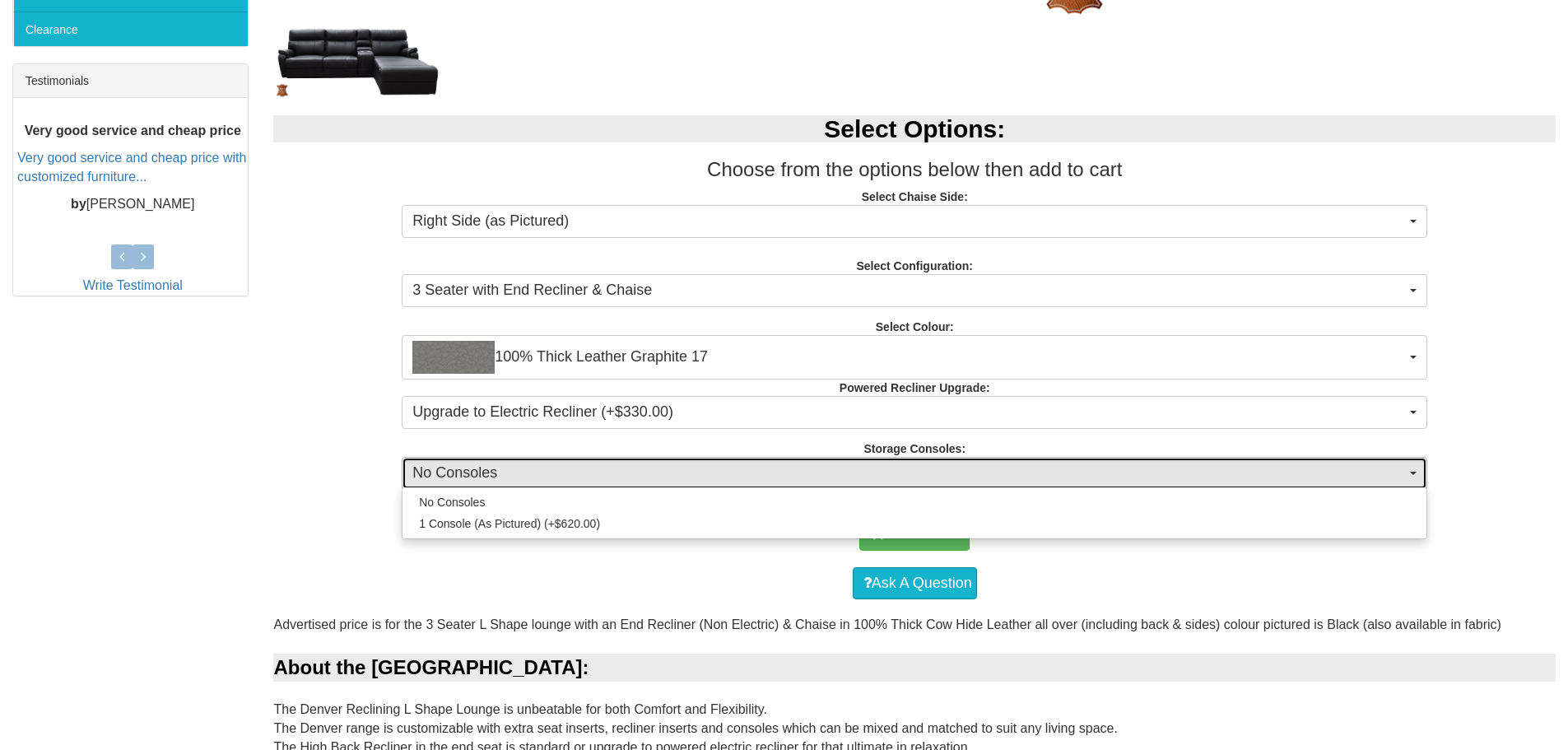
click at [519, 466] on span "No Consoles" at bounding box center [909, 473] width 993 height 22
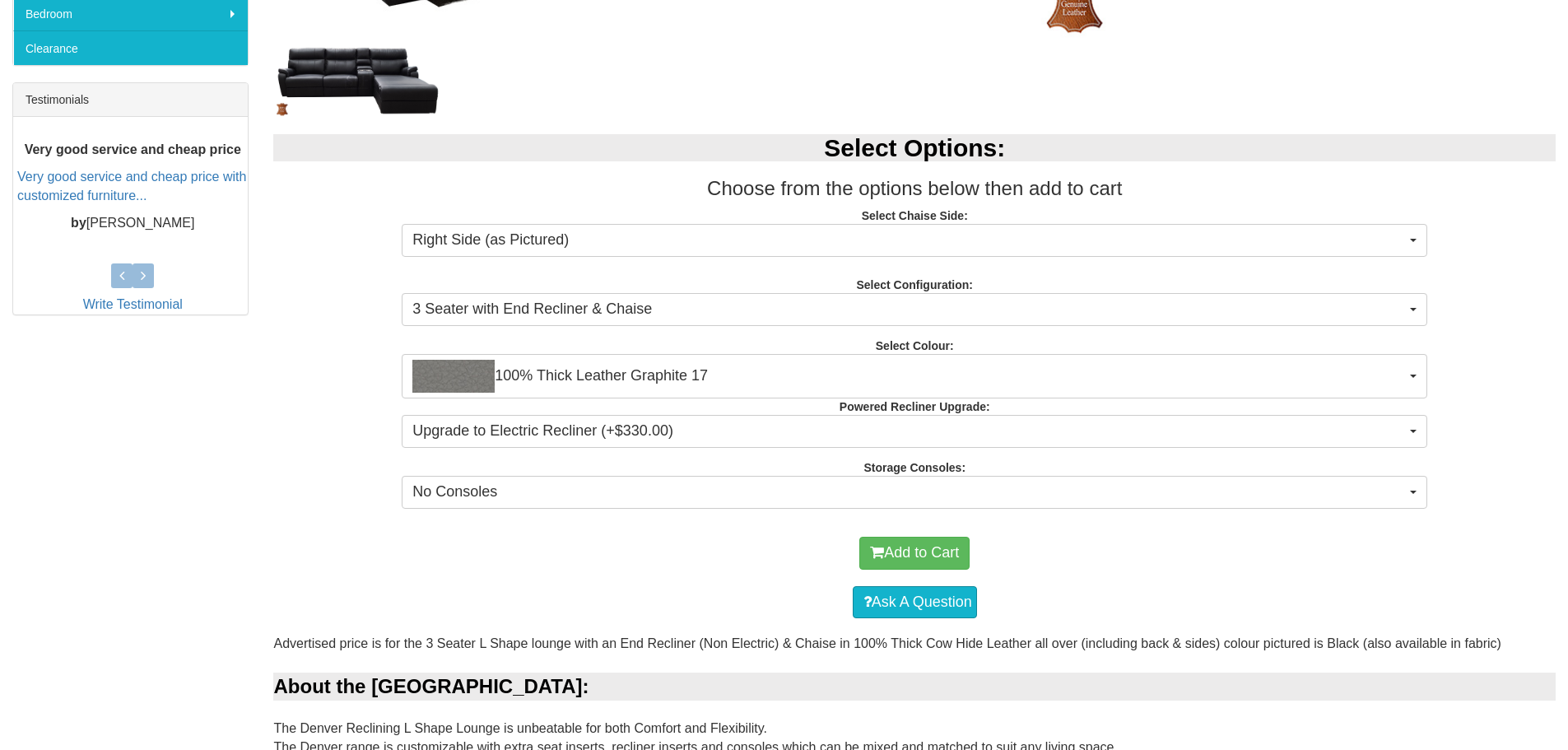
scroll to position [82, 0]
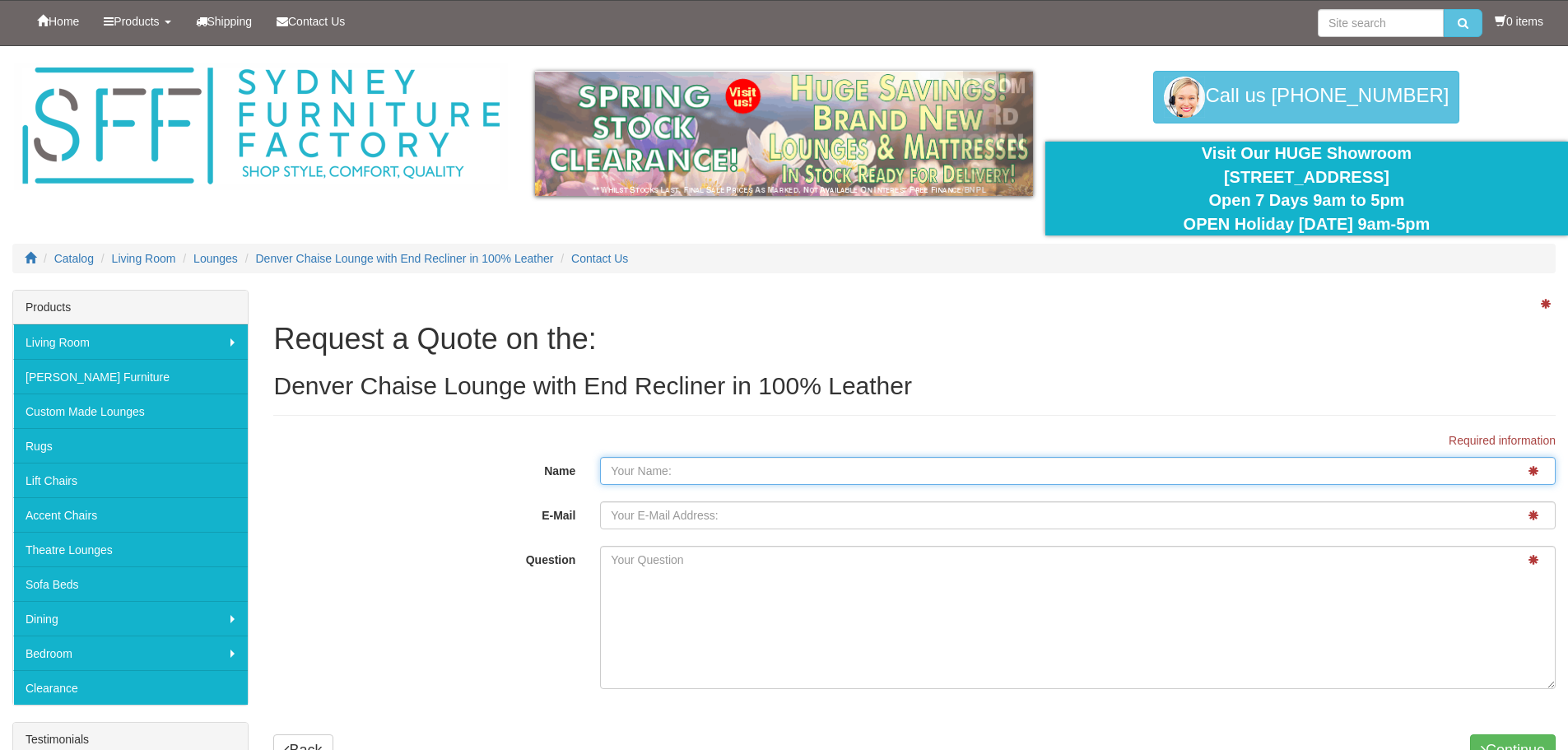
click at [716, 474] on input "Name" at bounding box center [1078, 471] width 956 height 28
type input "Matthew Dwyer"
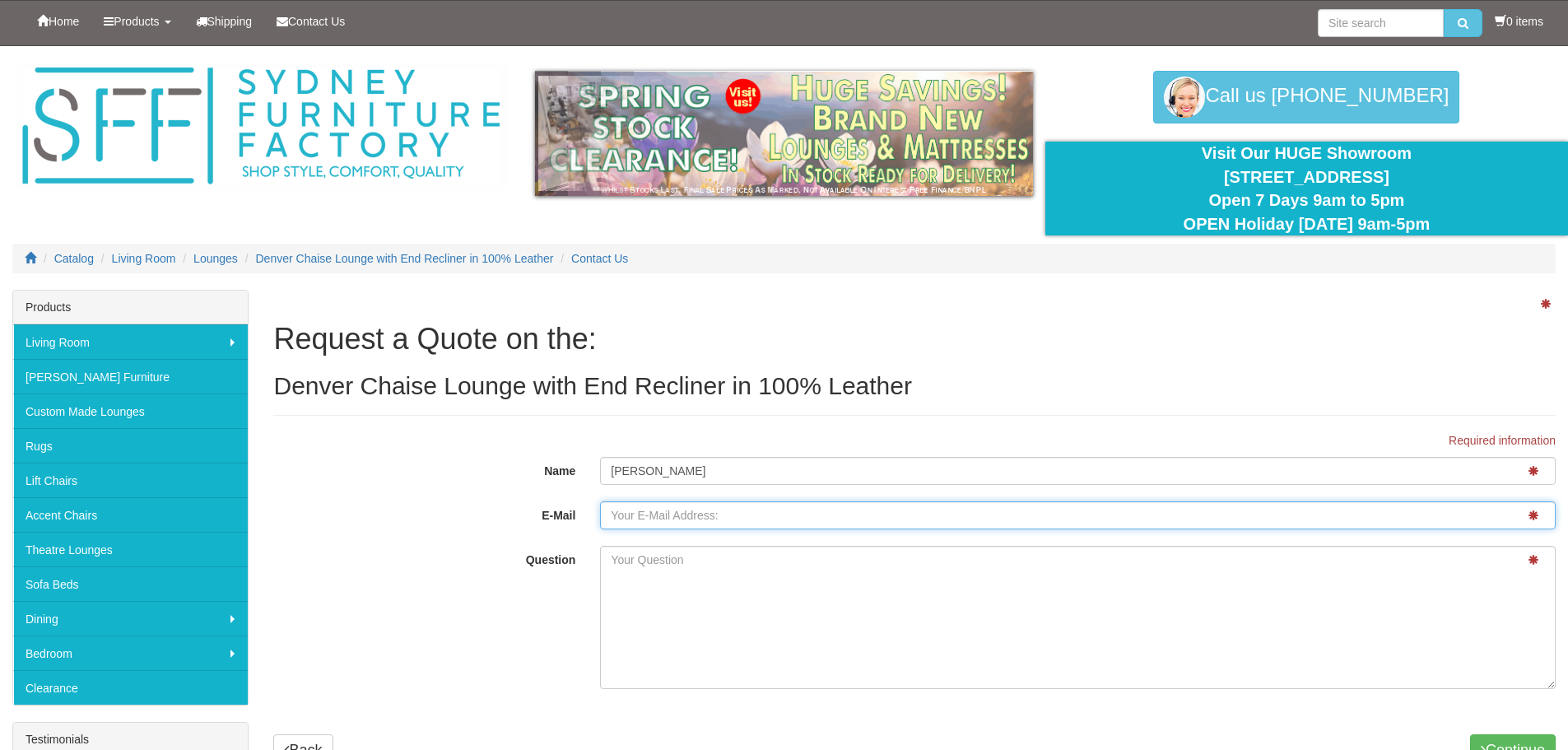
click at [686, 505] on input "E-Mail" at bounding box center [1078, 515] width 956 height 28
click at [686, 506] on input "E-Mail" at bounding box center [1078, 515] width 956 height 28
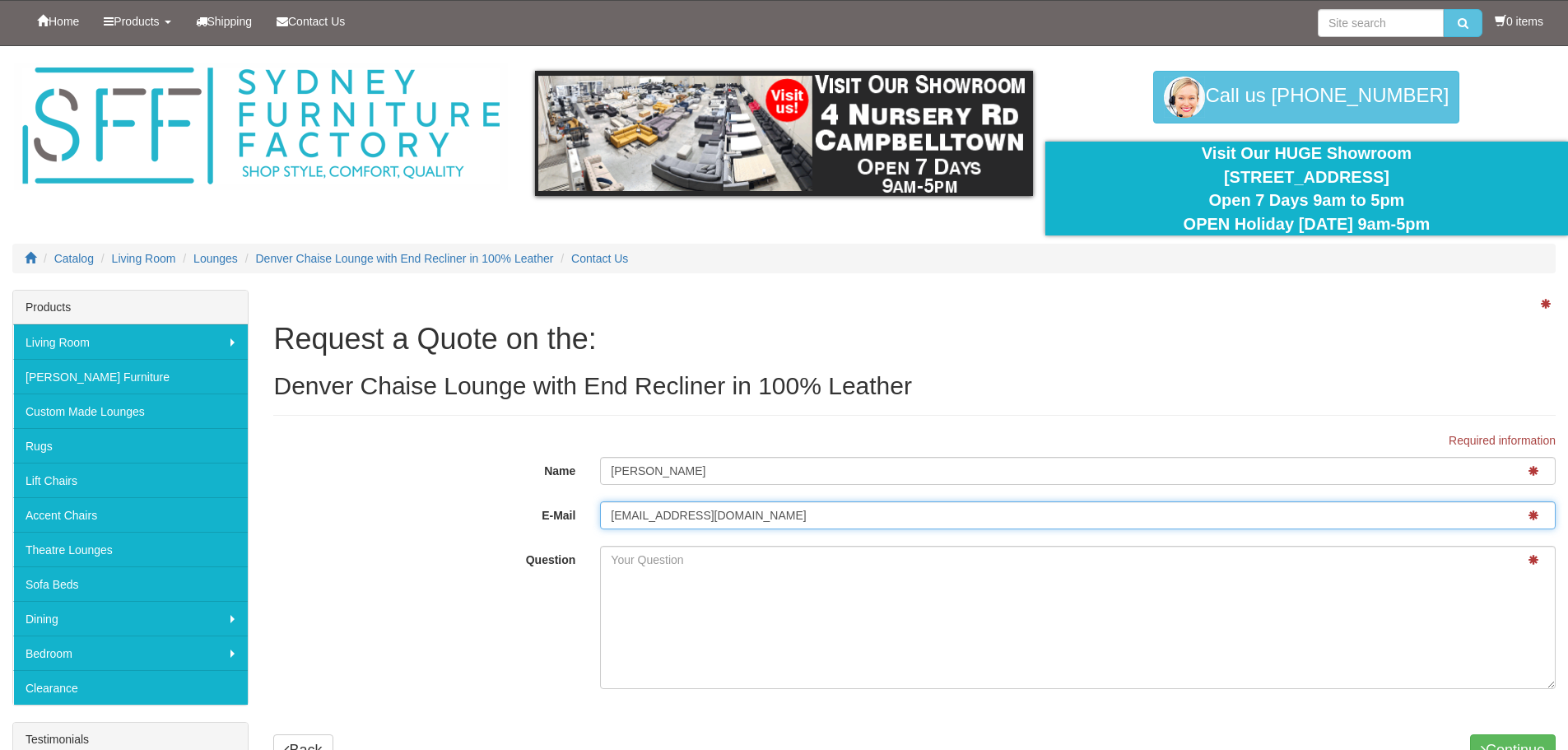
type input "dwya@live.com"
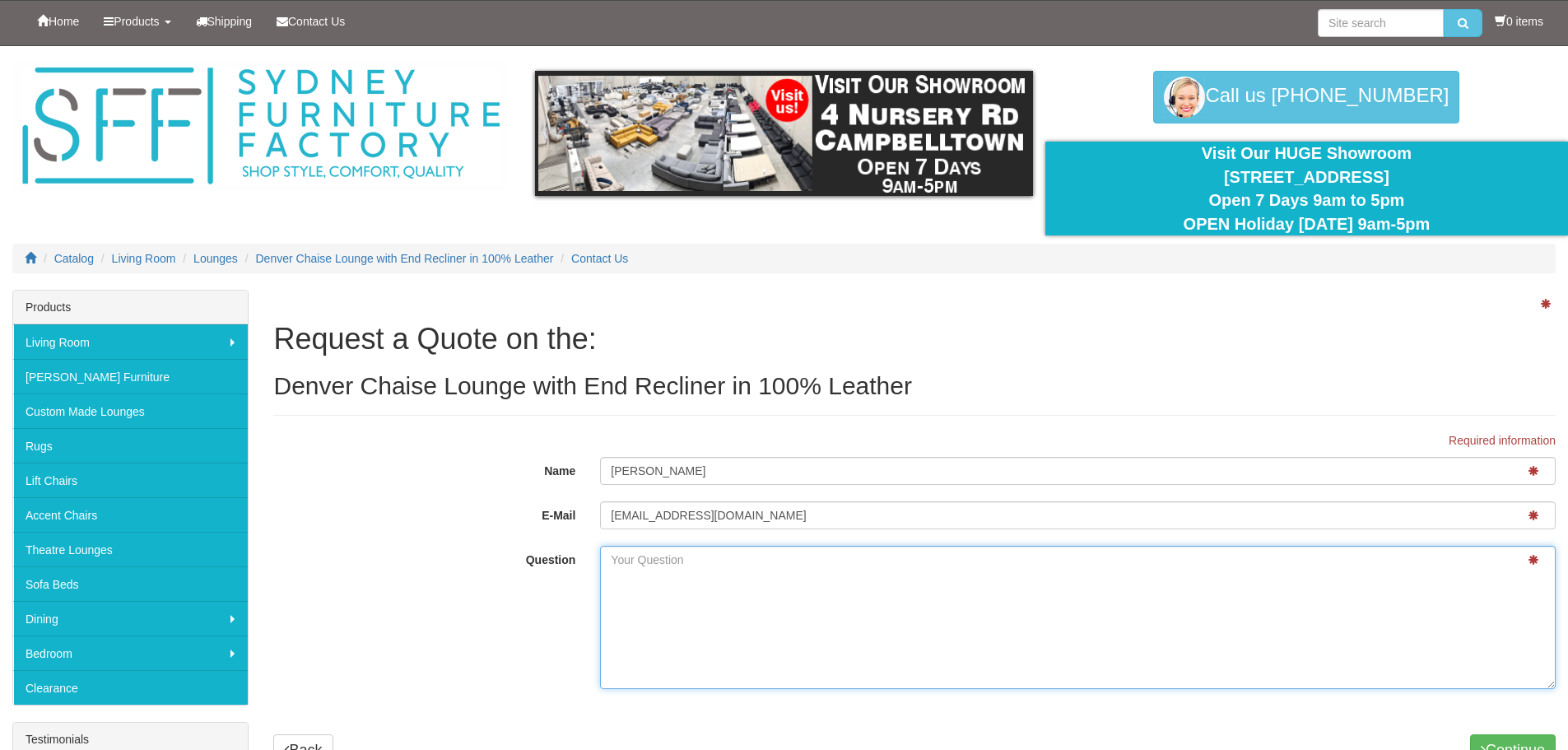
click at [669, 561] on textarea "Question" at bounding box center [1078, 617] width 956 height 143
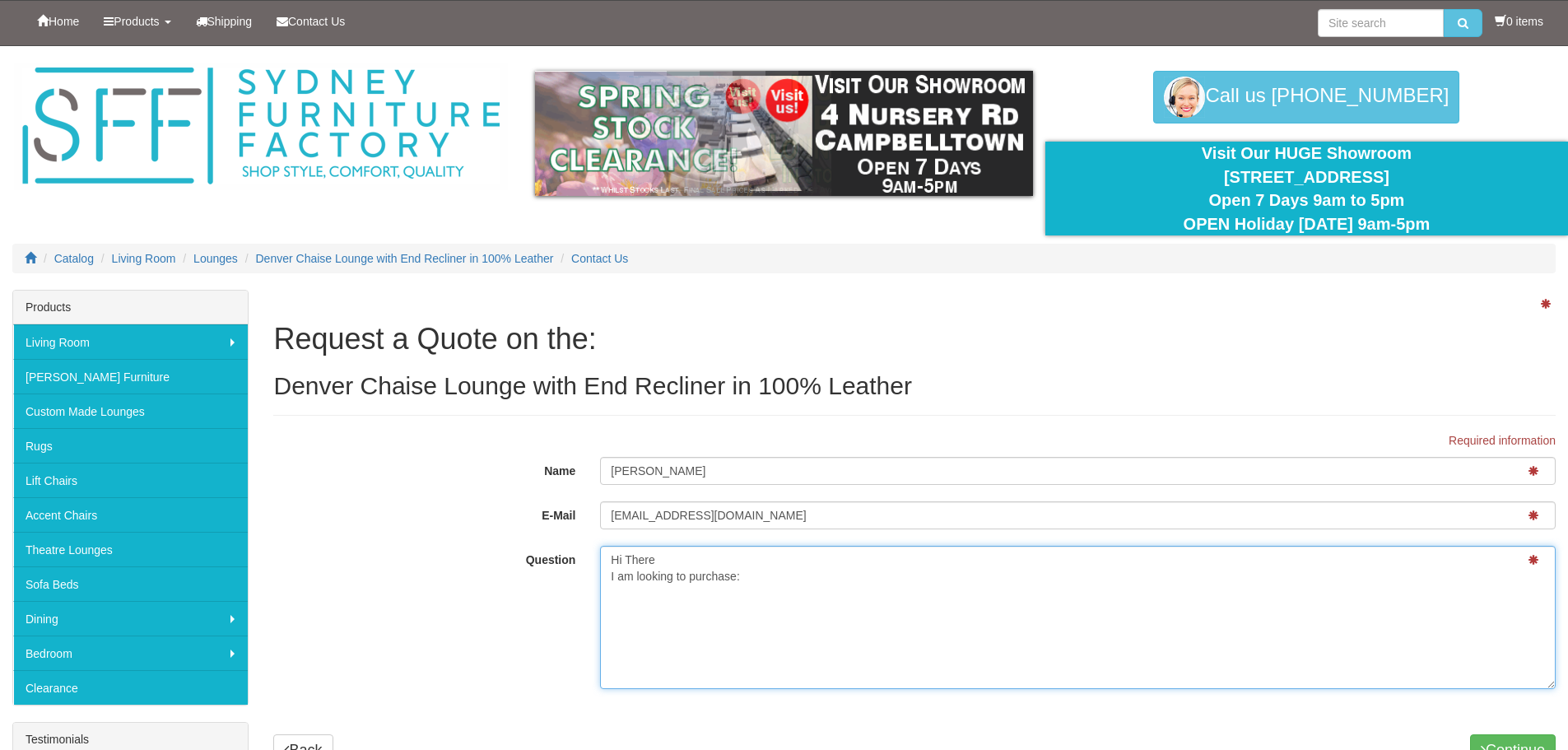
paste textarea "Denver Chaise Lounge with End Recliner in 100% Leather"
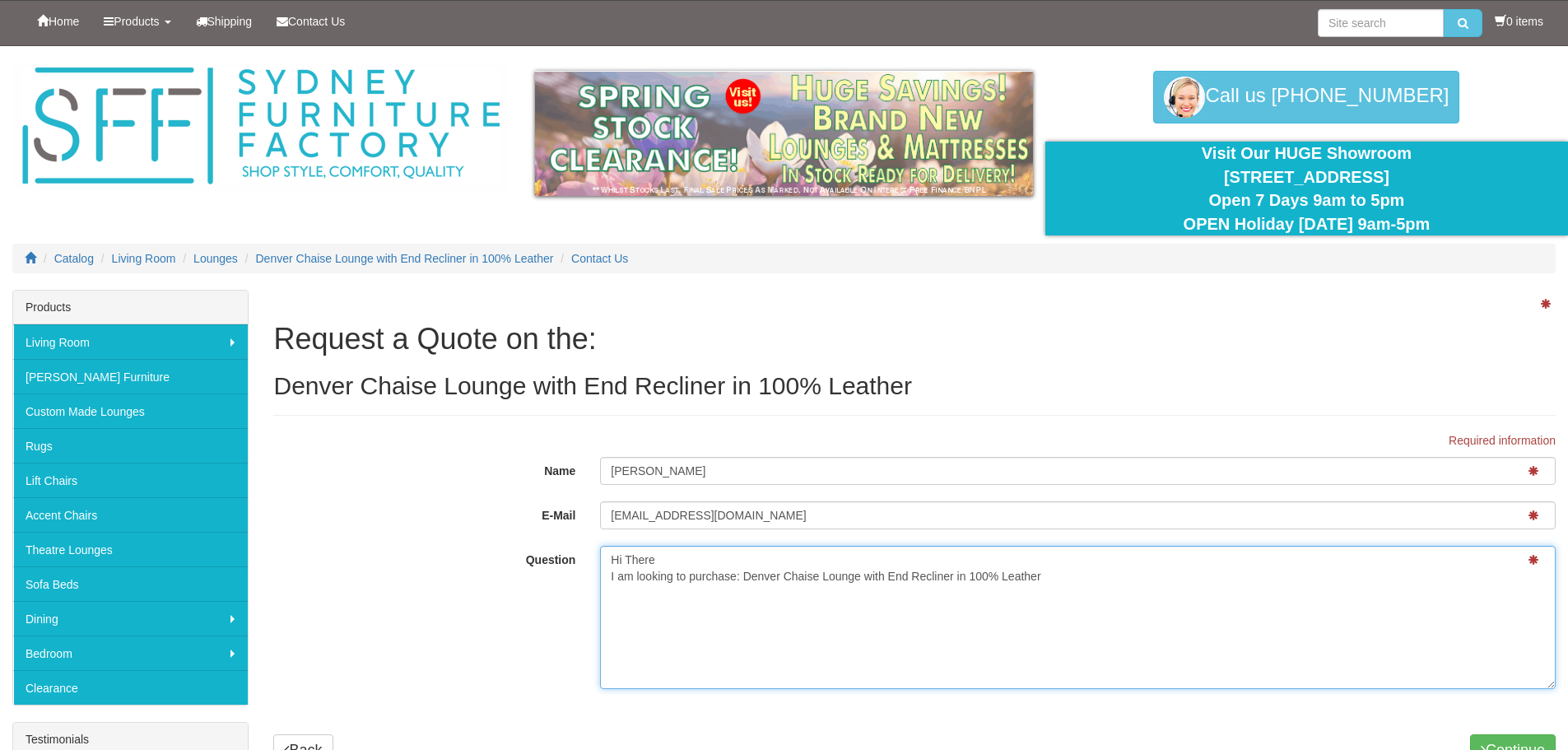
click at [889, 616] on textarea "Hi There I am looking to purchase: Denver Chaise Lounge with End Recliner in 10…" at bounding box center [1078, 617] width 956 height 143
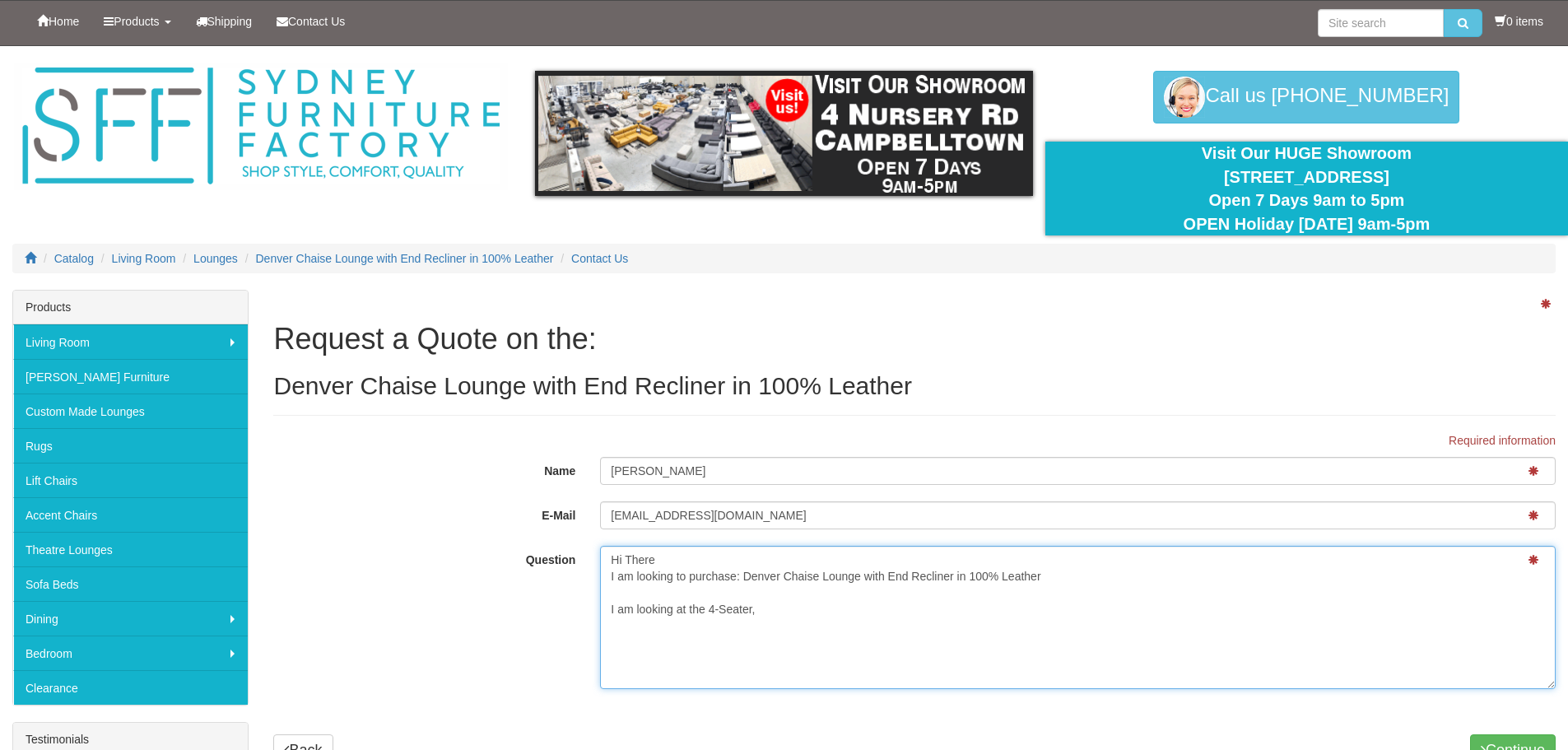
paste textarea "4 Seater Lounge with Console & Right Sided Chaise"
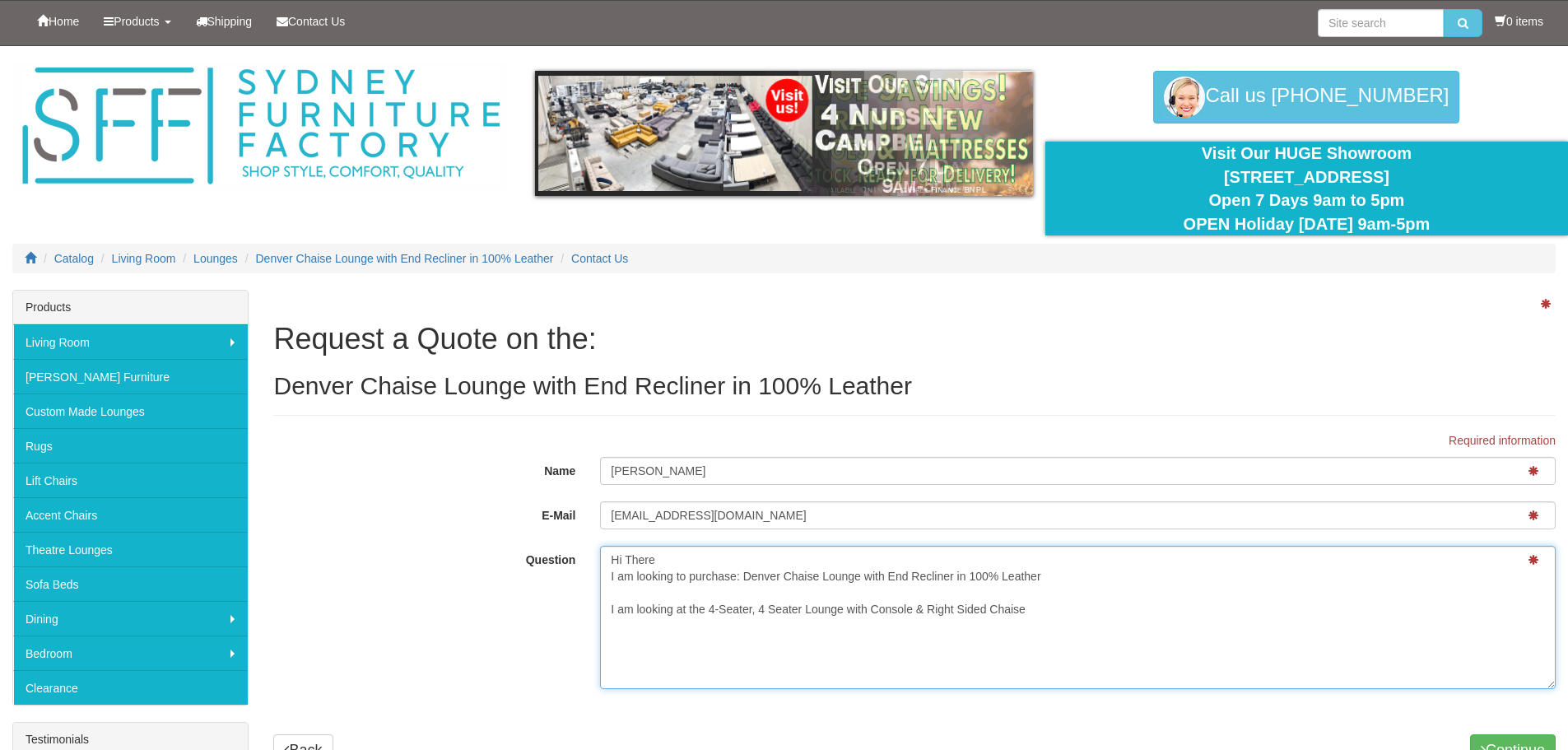
drag, startPoint x: 759, startPoint y: 611, endPoint x: 840, endPoint y: 608, distance: 81.1
click at [840, 608] on textarea "Hi There I am looking to purchase: Denver Chaise Lounge with End Recliner in 10…" at bounding box center [1078, 617] width 956 height 143
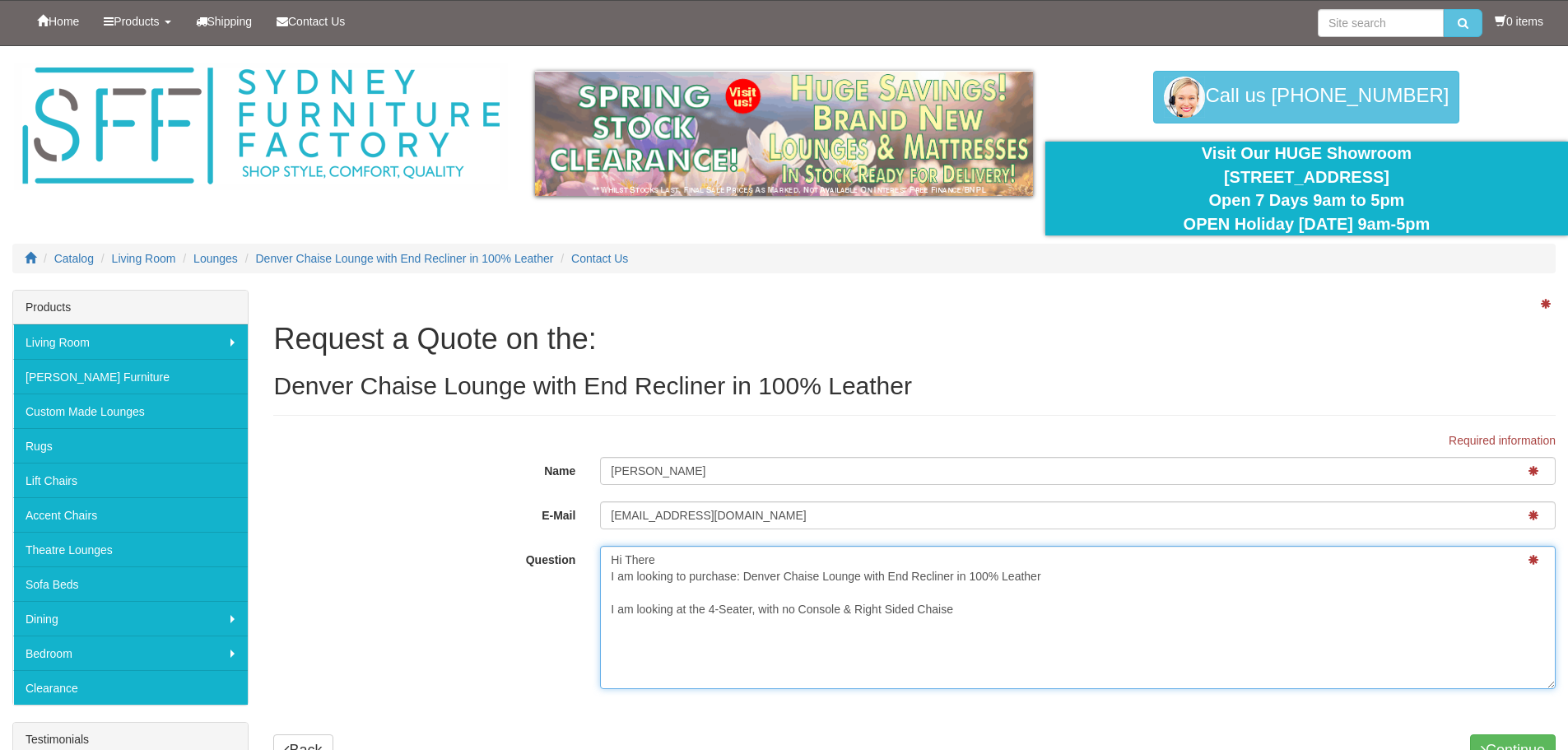
click at [955, 611] on textarea "Hi There I am looking to purchase: Denver Chaise Lounge with End Recliner in 10…" at bounding box center [1078, 617] width 956 height 143
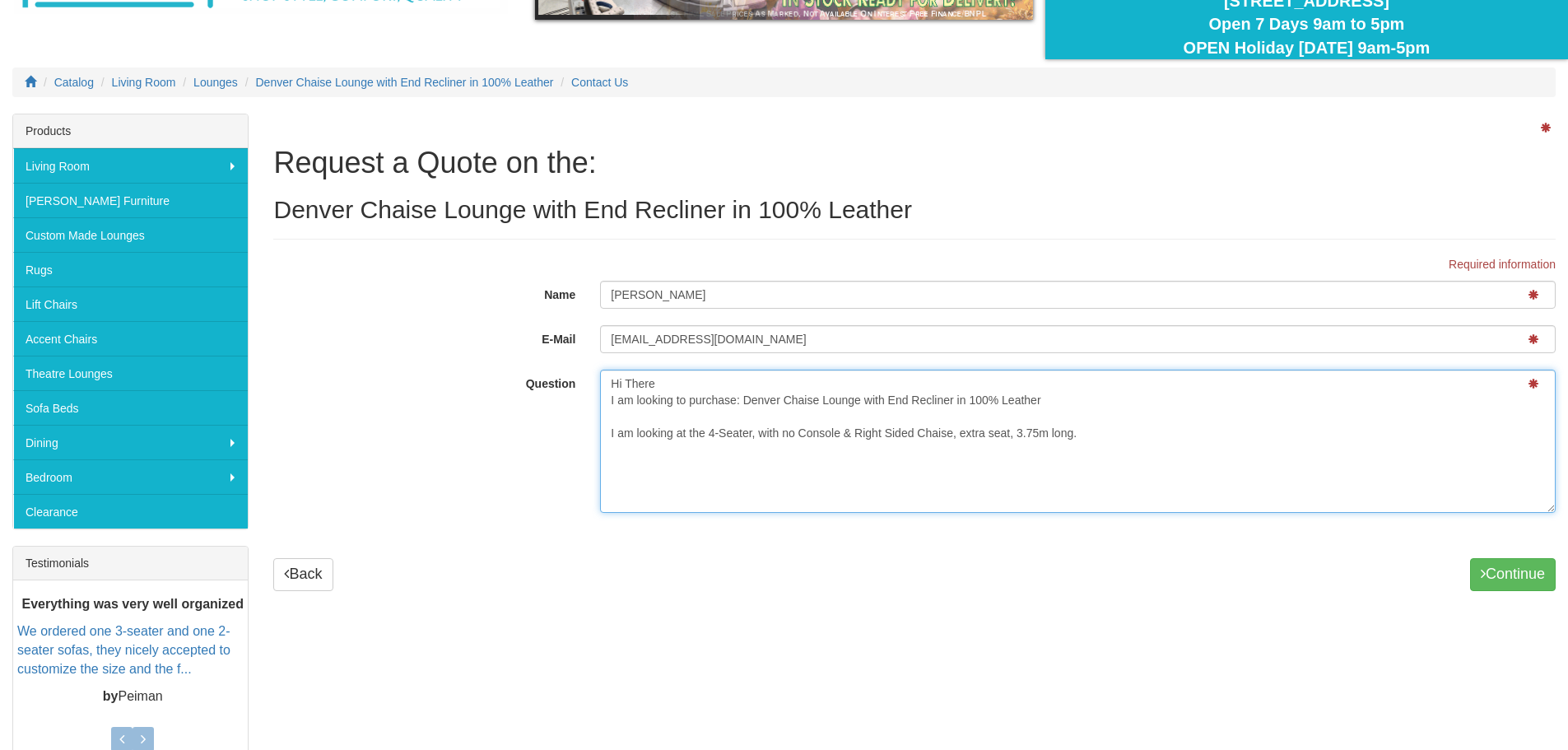
scroll to position [329, 0]
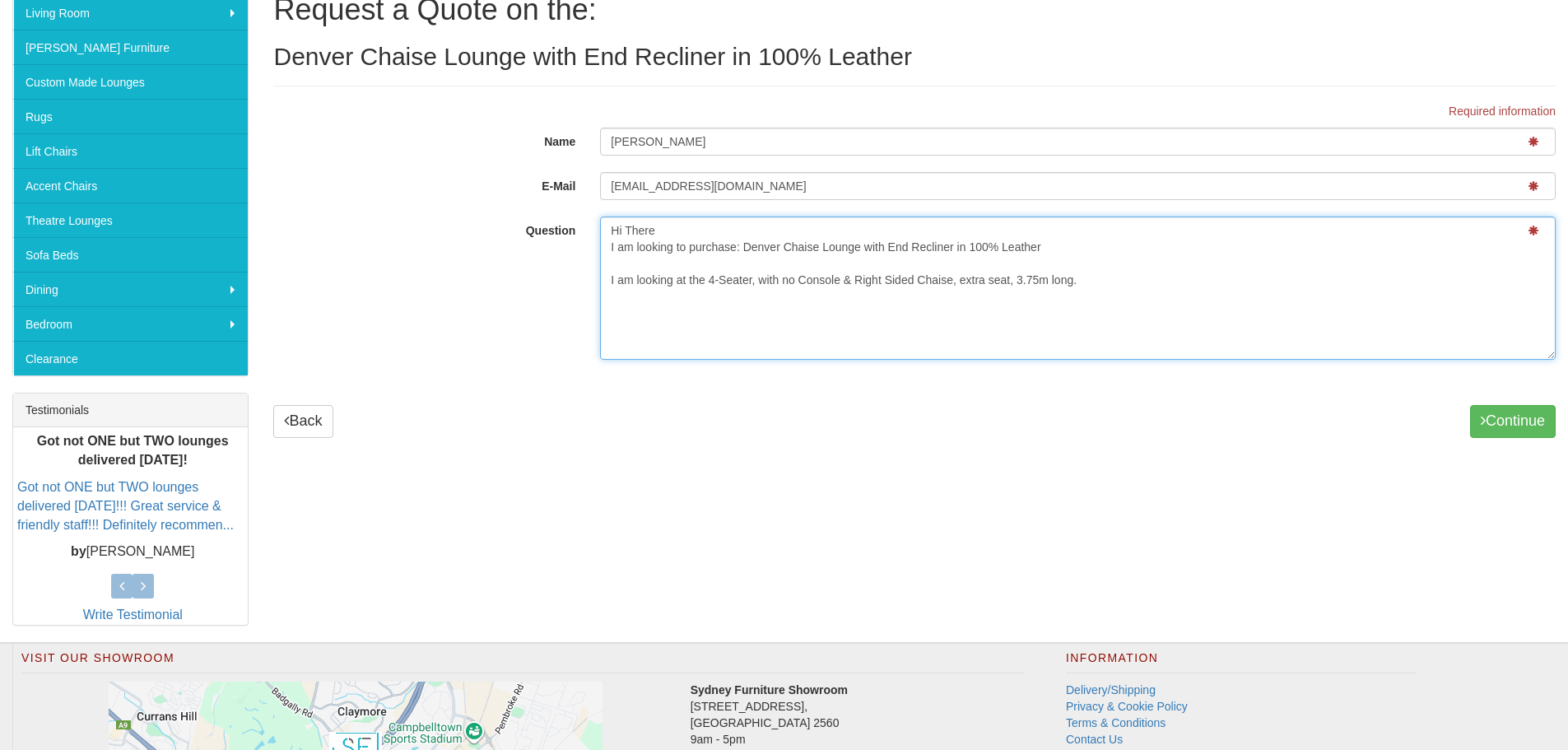
click at [1141, 289] on textarea "Hi There I am looking to purchase: Denver Chaise Lounge with End Recliner in 10…" at bounding box center [1078, 288] width 956 height 143
paste textarea "Graphite (SX-17) 100% Leather"
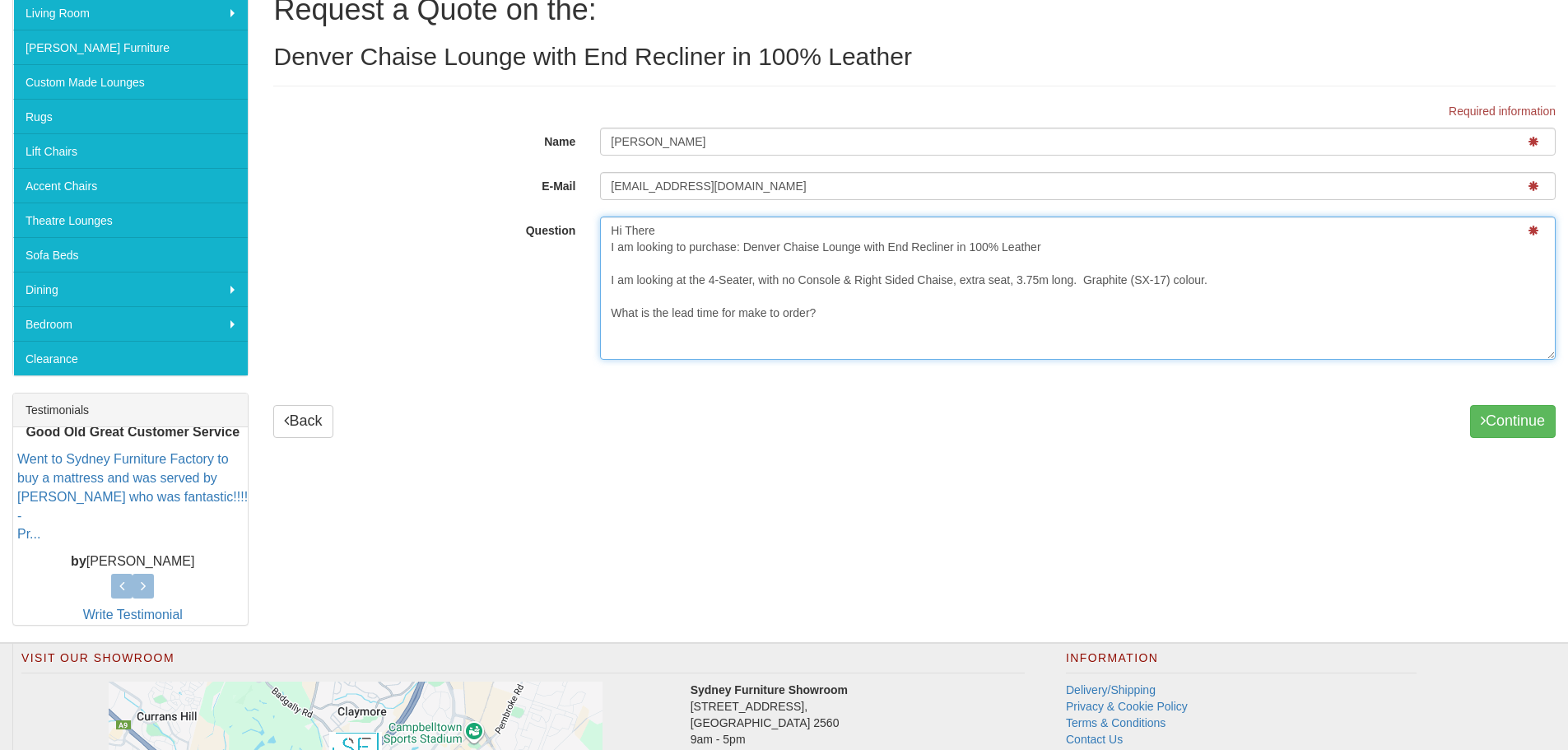
click at [861, 320] on textarea "Hi There I am looking to purchase: Denver Chaise Lounge with End Recliner in 10…" at bounding box center [1078, 288] width 956 height 143
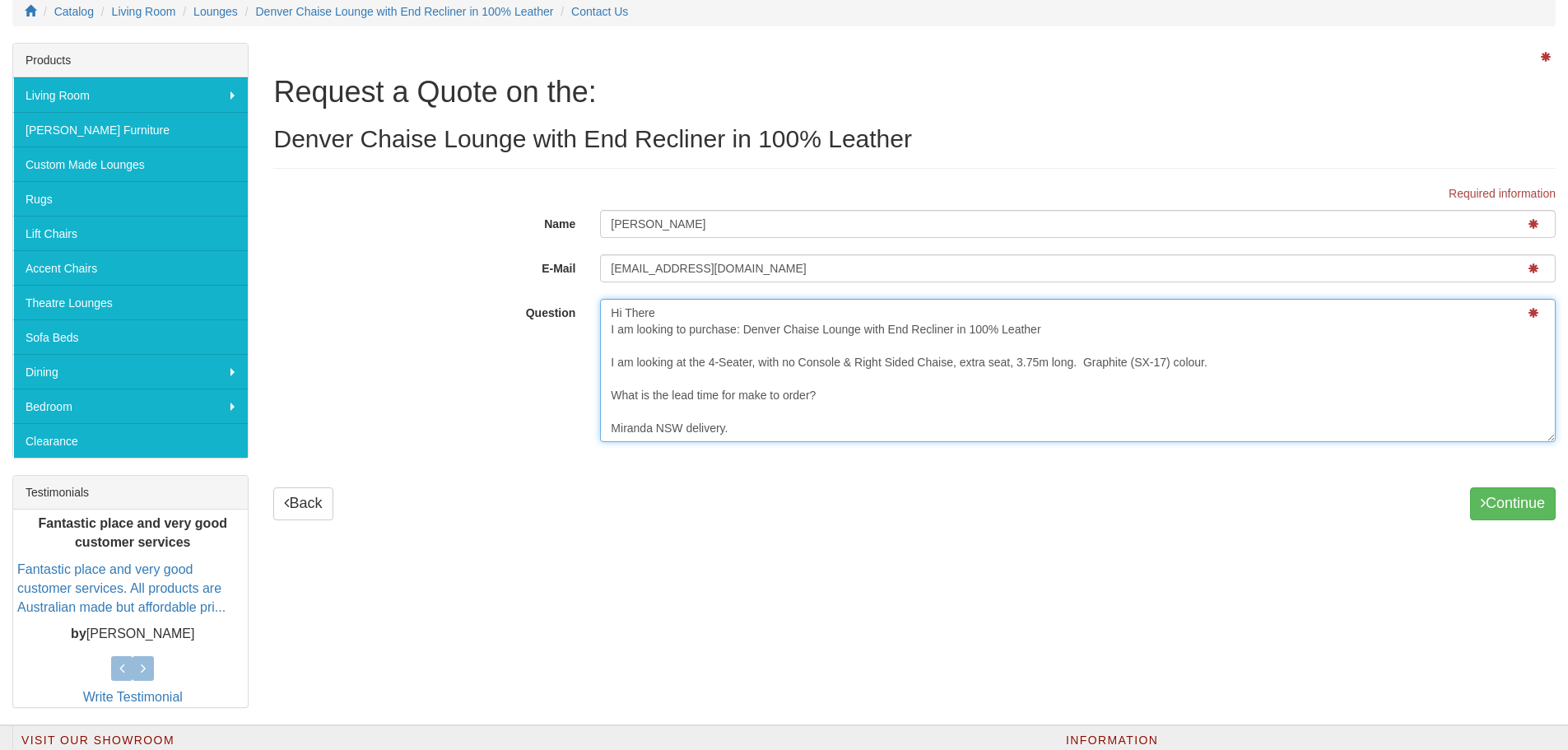
scroll to position [0, 0]
click at [1253, 359] on textarea "Hi There I am looking to purchase: Denver Chaise Lounge with End Recliner in 10…" at bounding box center [1078, 370] width 956 height 143
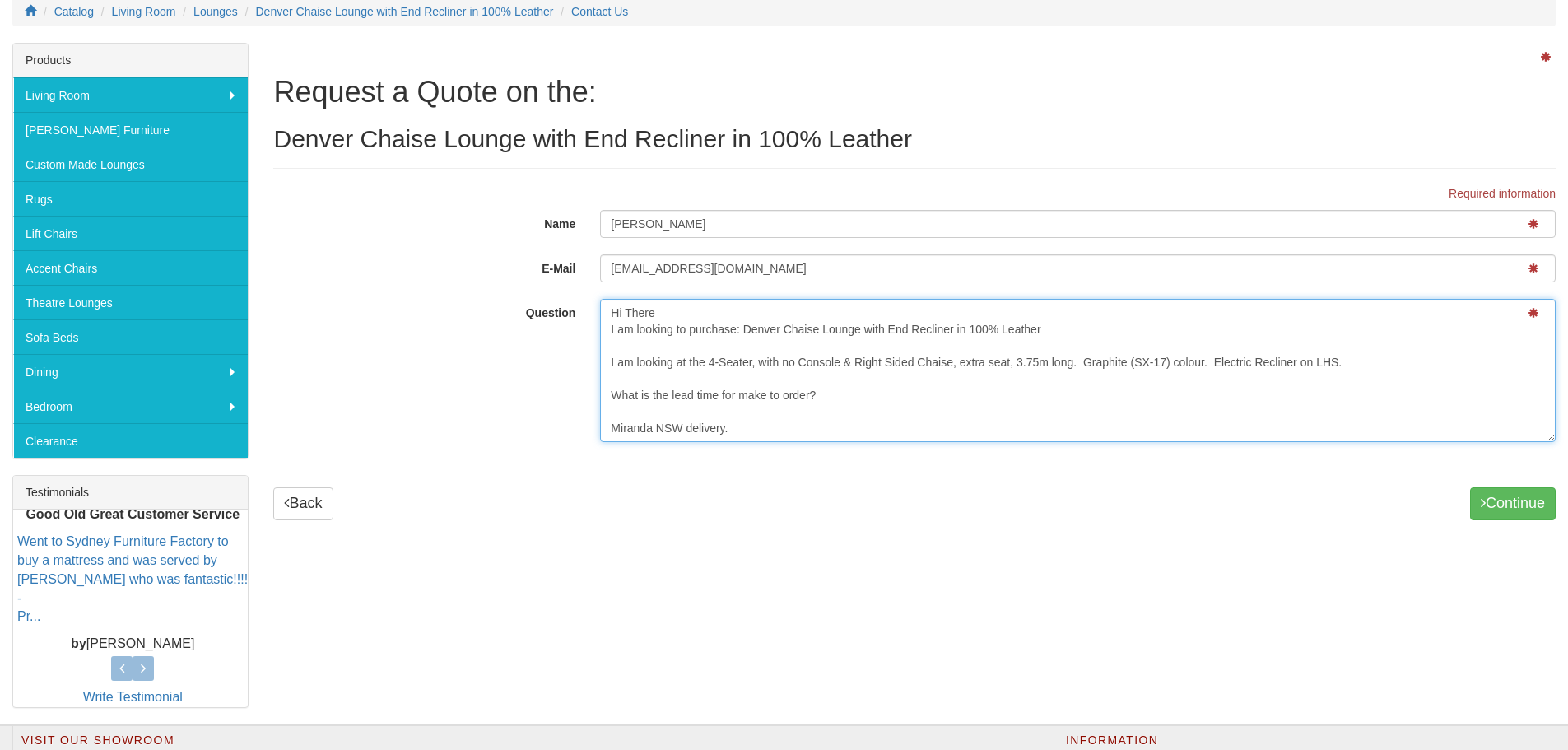
click at [756, 430] on textarea "Hi There I am looking to purchase: Denver Chaise Lounge with End Recliner in 10…" at bounding box center [1078, 370] width 956 height 143
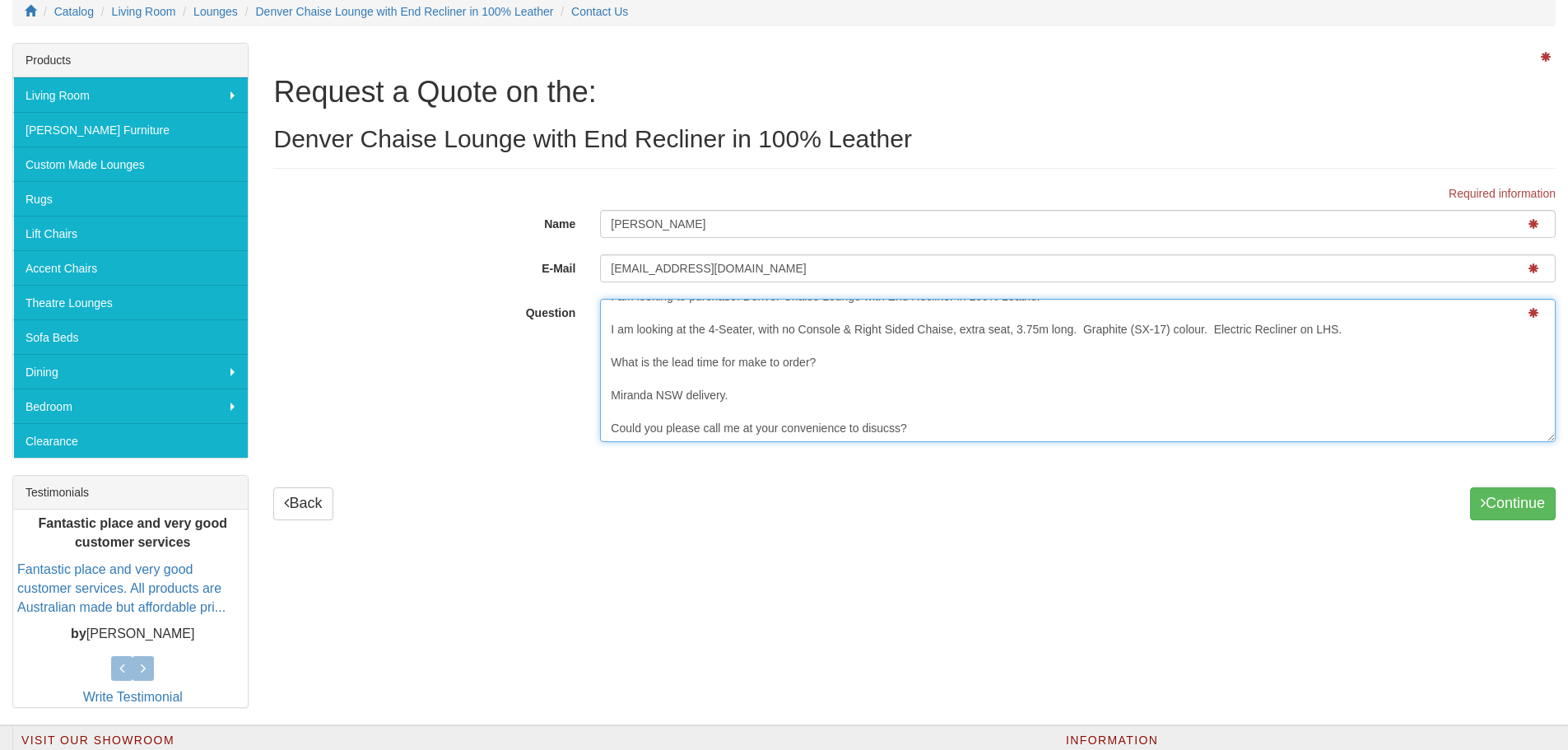
scroll to position [60, 0]
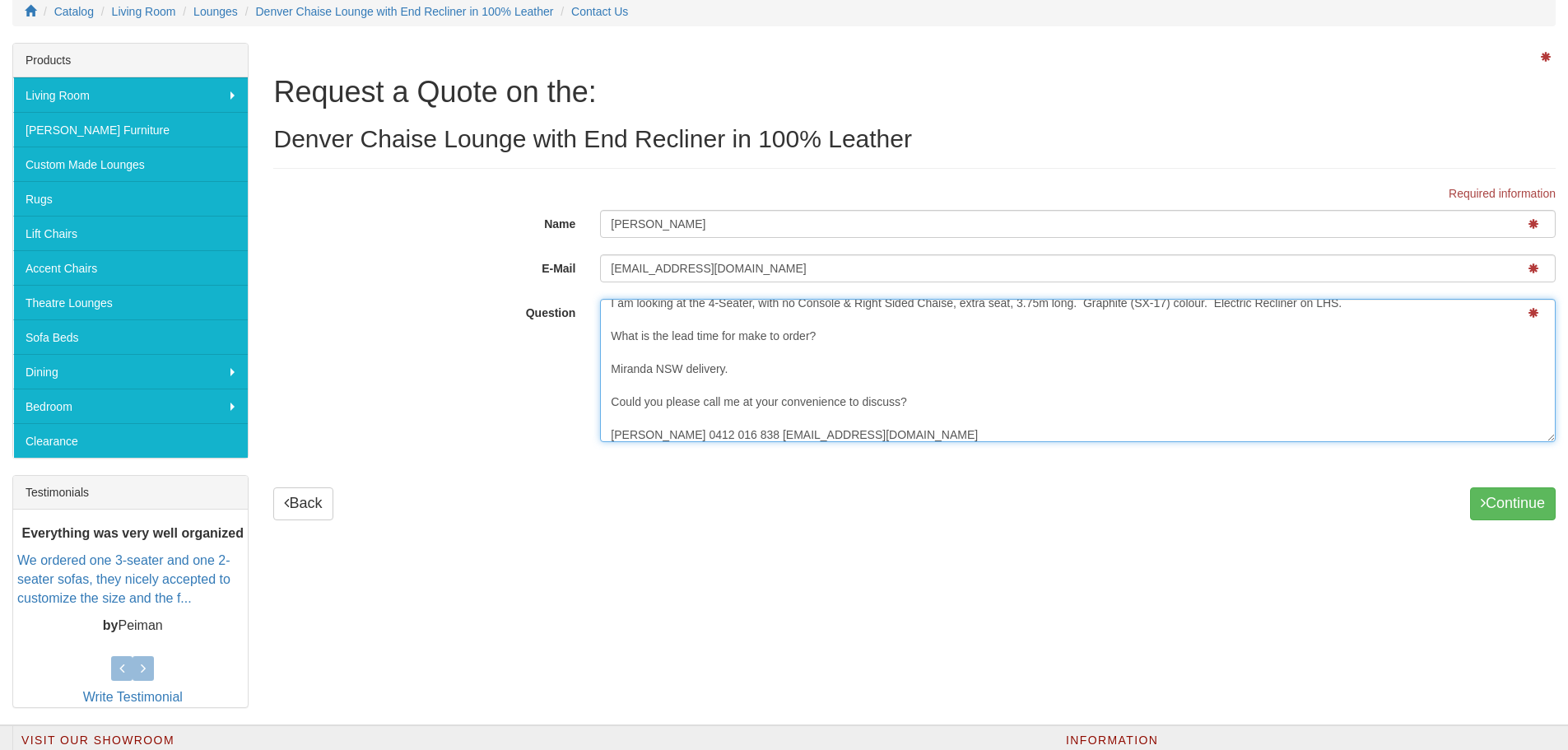
click at [1018, 404] on textarea "Hi There I am looking to purchase: Denver Chaise Lounge with End Recliner in 10…" at bounding box center [1078, 370] width 956 height 143
click at [975, 437] on textarea "Hi There I am looking to purchase: Denver Chaise Lounge with End Recliner in 10…" at bounding box center [1078, 370] width 956 height 143
click at [812, 418] on textarea "Hi There I am looking to purchase: Denver Chaise Lounge with End Recliner in 10…" at bounding box center [1078, 370] width 956 height 143
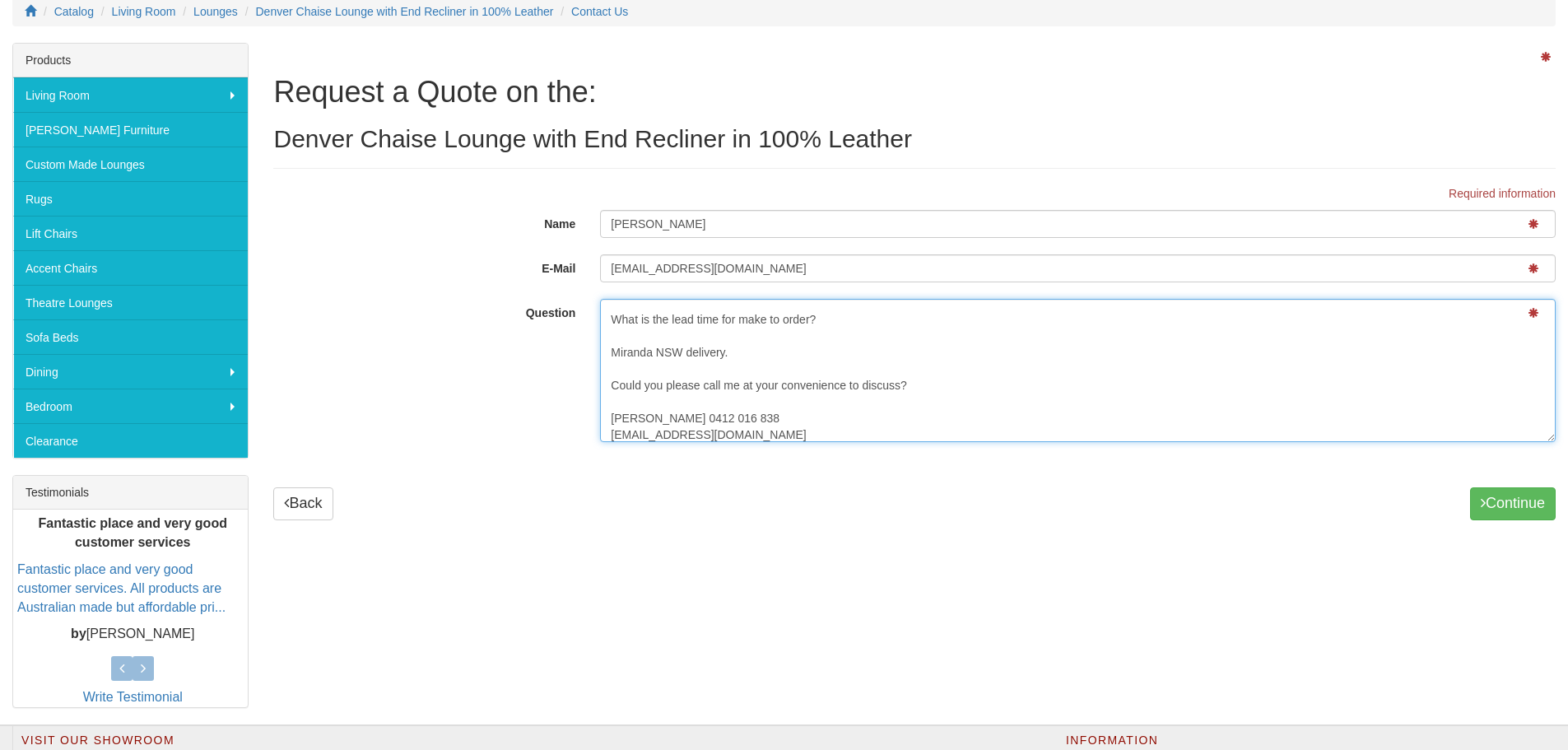
click at [739, 417] on textarea "Hi There I am looking to purchase: Denver Chaise Lounge with End Recliner in 10…" at bounding box center [1078, 370] width 956 height 143
click at [656, 417] on textarea "Hi There I am looking to purchase: Denver Chaise Lounge with End Recliner in 10…" at bounding box center [1078, 370] width 956 height 143
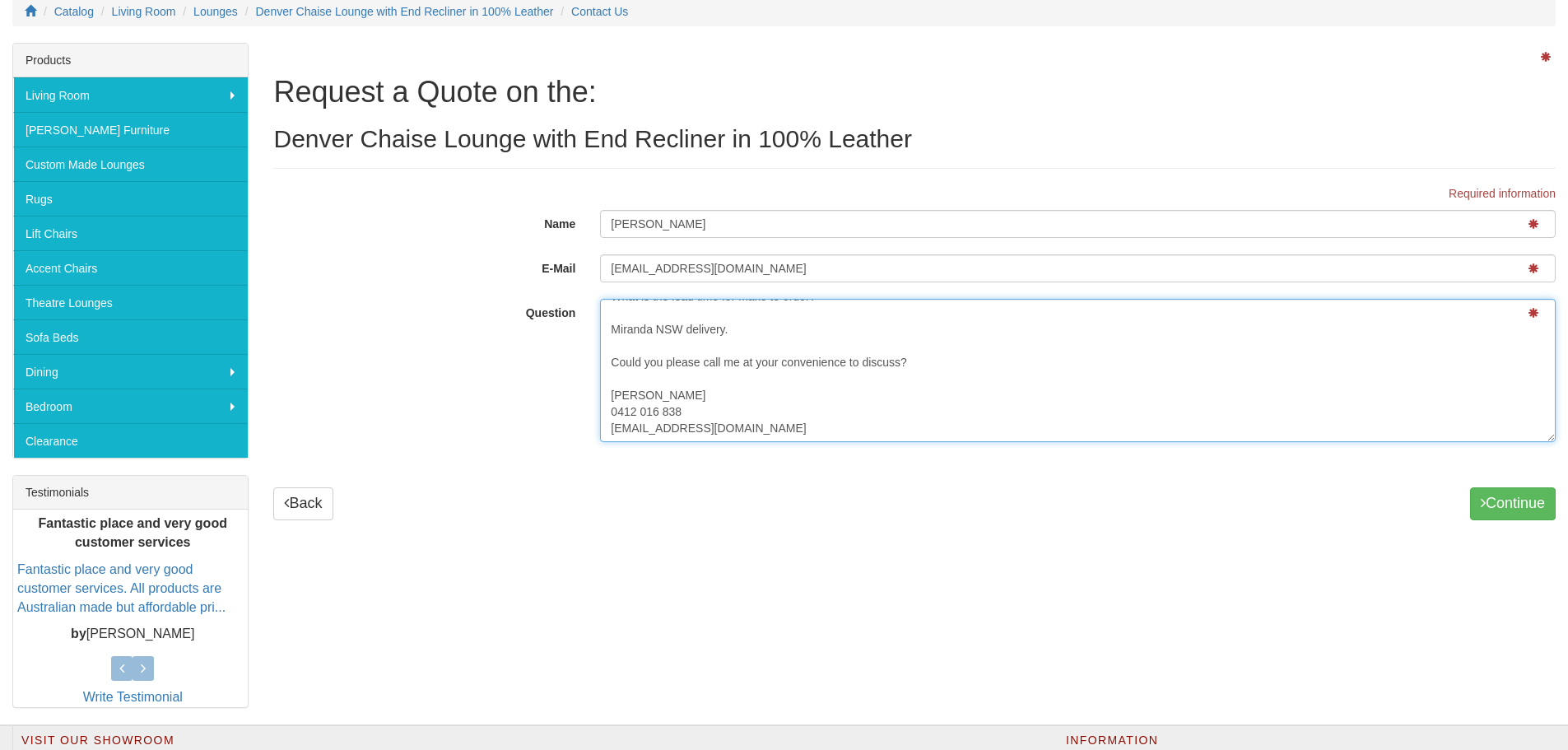
scroll to position [165, 0]
click at [711, 404] on textarea "Hi There I am looking to purchase: Denver Chaise Lounge with End Recliner in 10…" at bounding box center [1078, 370] width 956 height 143
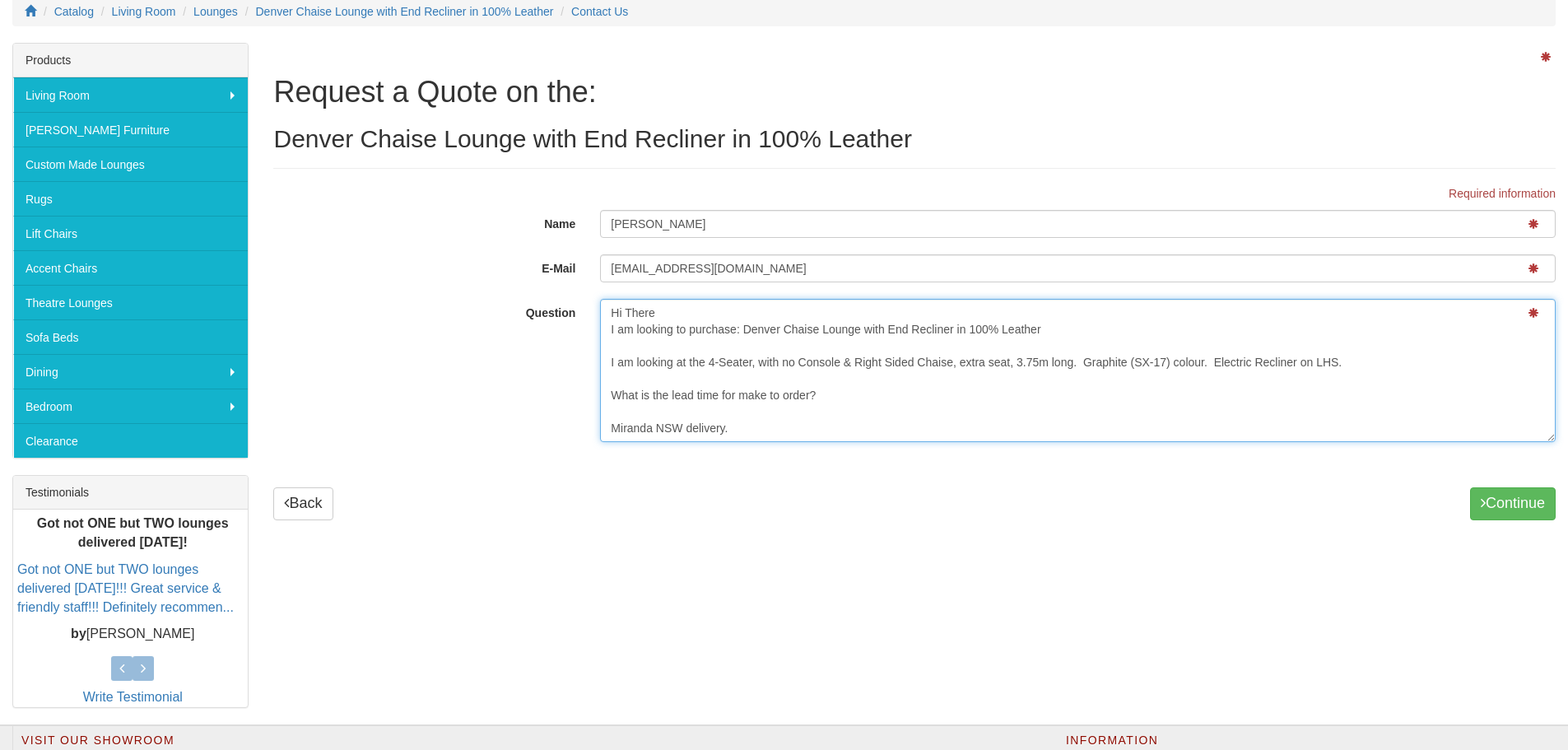
click at [743, 348] on textarea "Hi There I am looking to purchase: Denver Chaise Lounge with End Recliner in 10…" at bounding box center [1078, 370] width 956 height 143
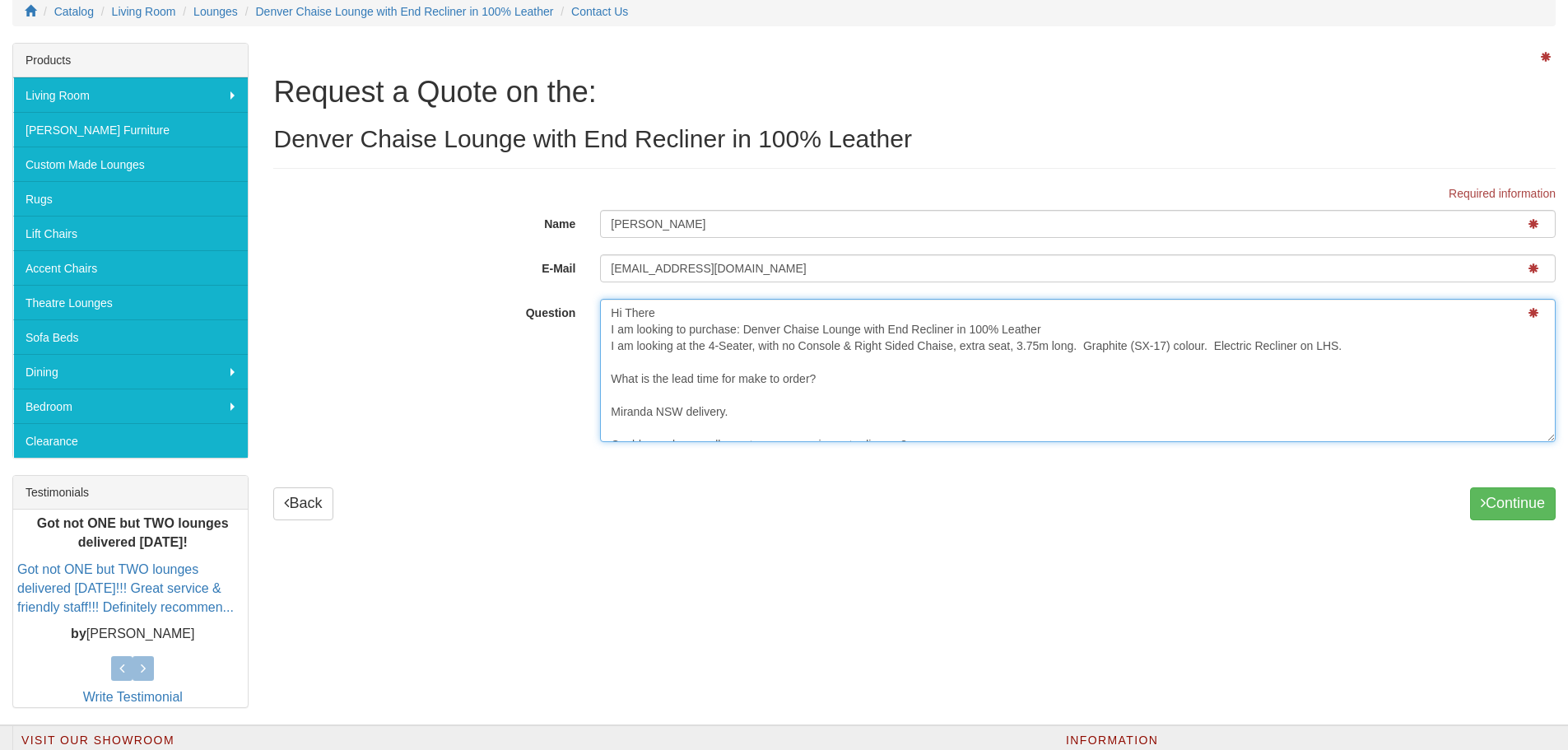
click at [668, 365] on textarea "Hi There I am looking to purchase: Denver Chaise Lounge with End Recliner in 10…" at bounding box center [1078, 370] width 956 height 143
click at [639, 380] on textarea "Hi There I am looking to purchase: Denver Chaise Lounge with End Recliner in 10…" at bounding box center [1078, 370] width 956 height 143
click at [652, 399] on textarea "Hi There I am looking to purchase: Denver Chaise Lounge with End Recliner in 10…" at bounding box center [1078, 370] width 956 height 143
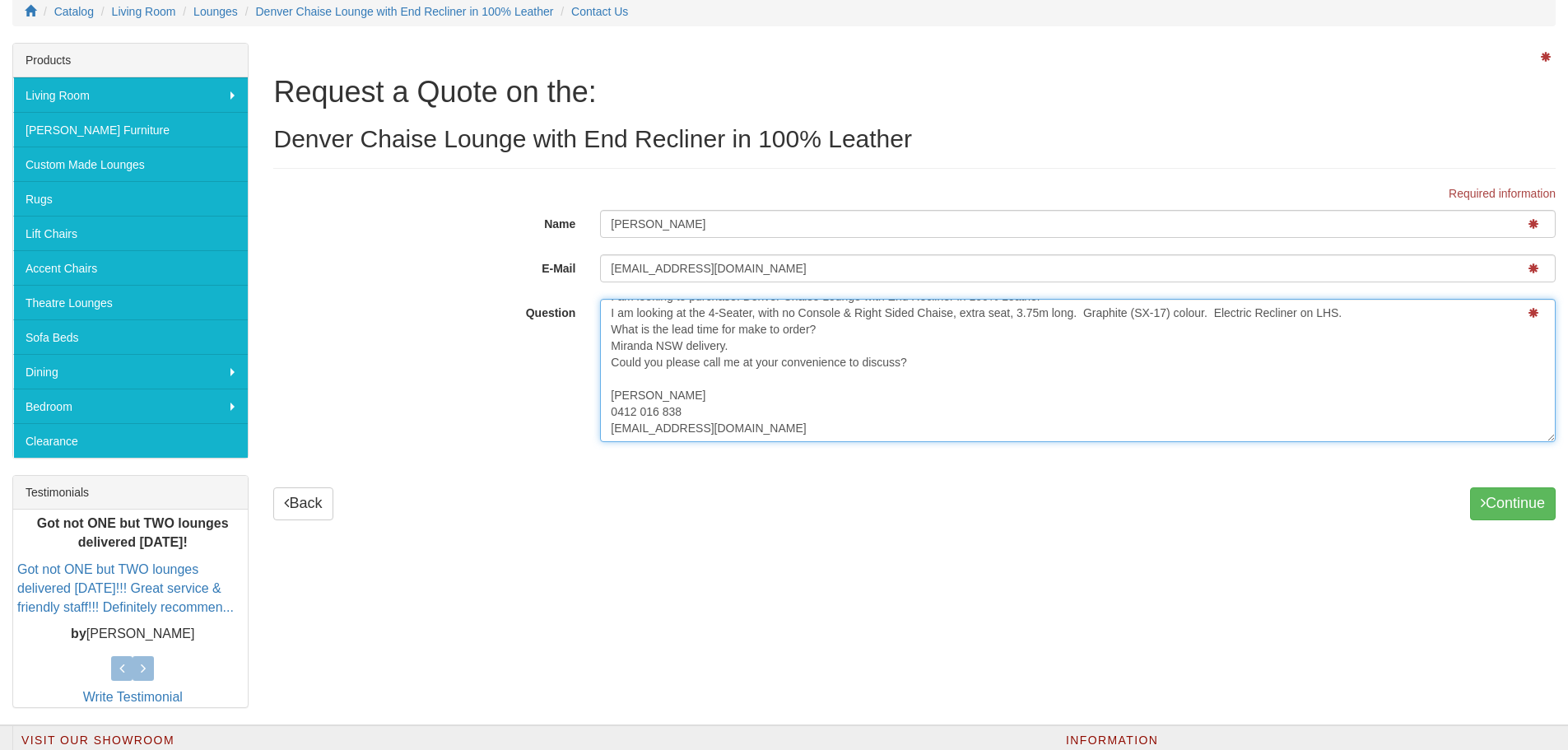
click at [629, 328] on textarea "Hi There I am looking to purchase: Denver Chaise Lounge with End Recliner in 10…" at bounding box center [1078, 370] width 956 height 143
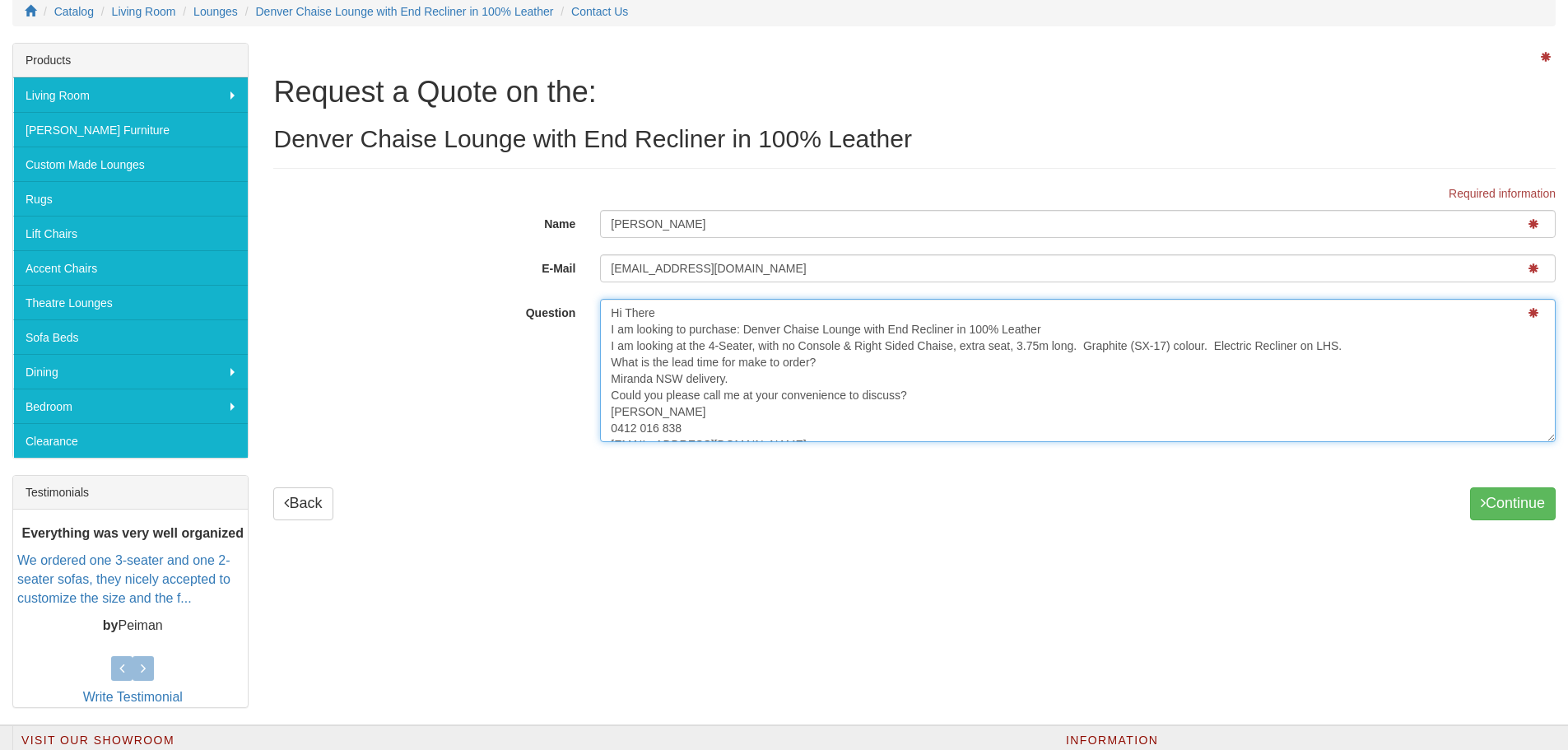
drag, startPoint x: 742, startPoint y: 412, endPoint x: 517, endPoint y: 191, distance: 315.4
click at [517, 191] on div "Required information Name Matthew Dwyer E-Mail dwya@live.com Question Hi There …" at bounding box center [914, 353] width 1282 height 335
type textarea "Hi There I am looking to purchase: Denver Chaise Lounge with End Recliner in 10…"
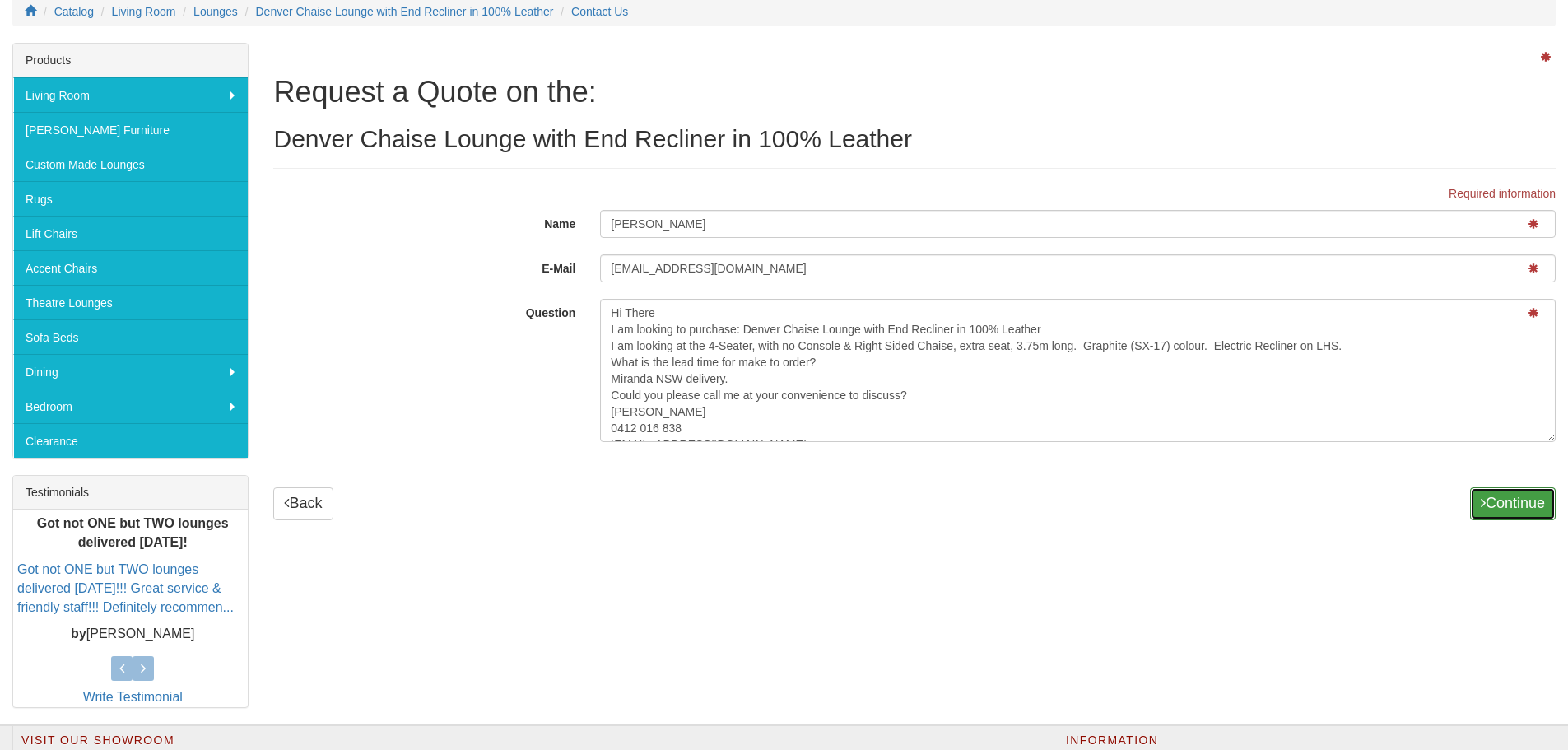
click at [1523, 493] on button "Continue" at bounding box center [1513, 504] width 85 height 33
